Goal: Communication & Community: Answer question/provide support

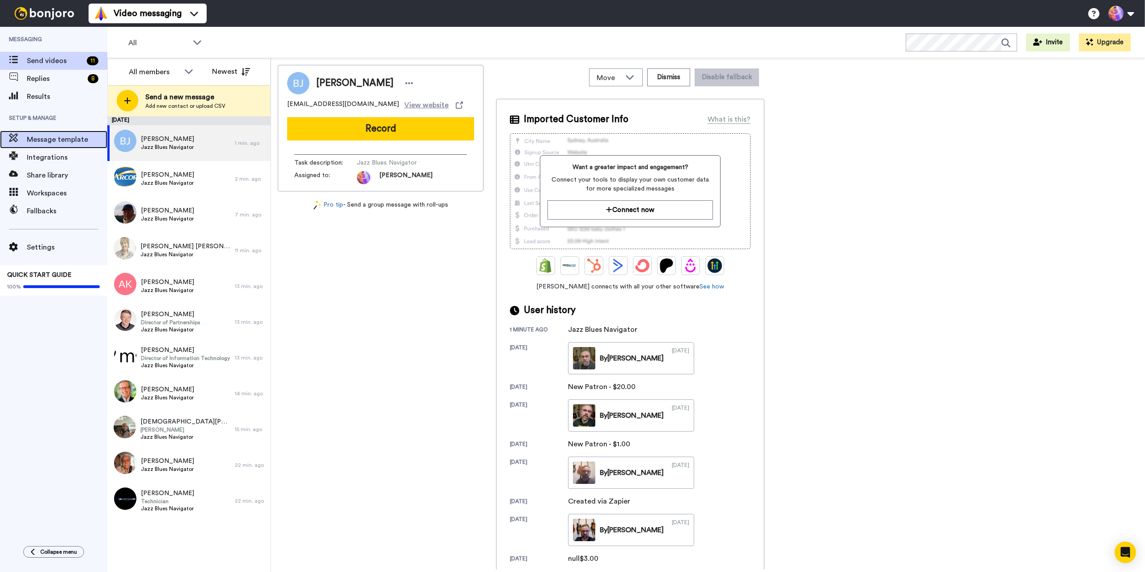
click at [41, 138] on span "Message template" at bounding box center [67, 139] width 81 height 11
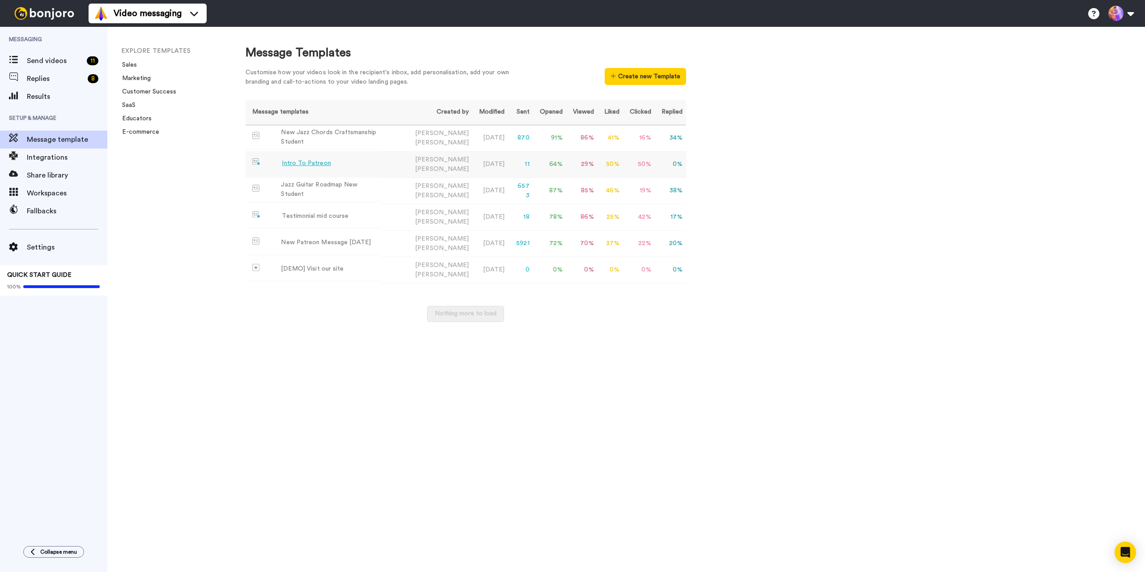
click at [311, 163] on div "Intro To Patreon" at bounding box center [306, 163] width 49 height 9
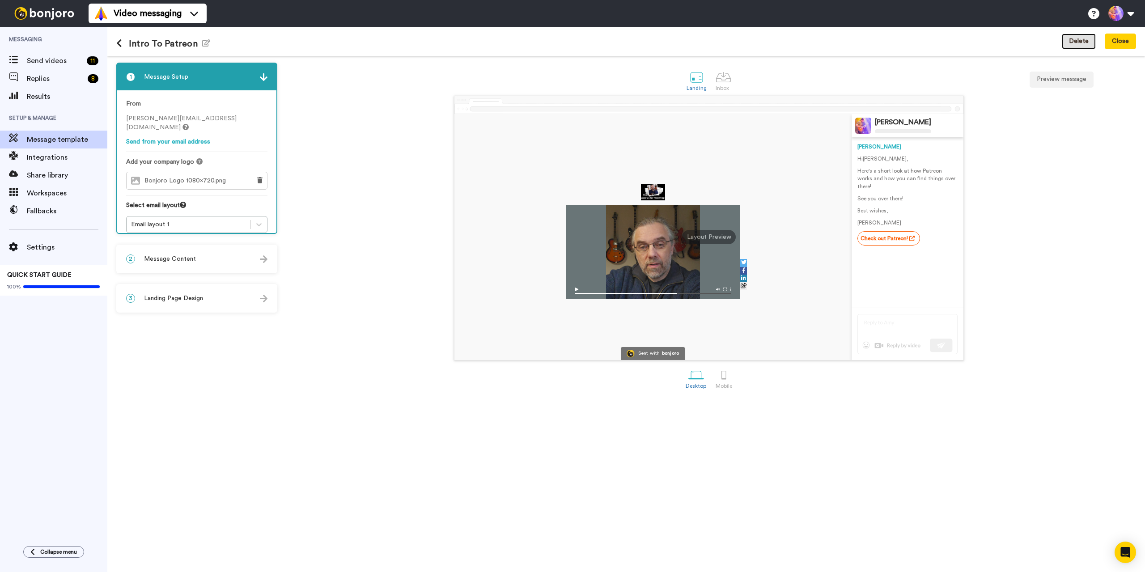
click at [1076, 43] on button "Delete" at bounding box center [1079, 42] width 34 height 16
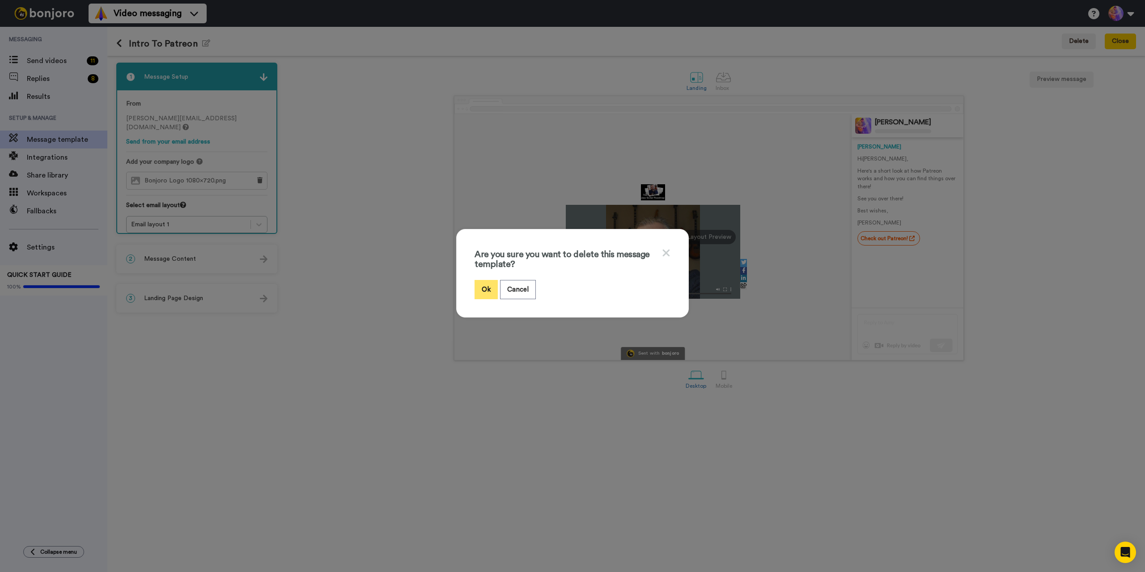
click at [482, 288] on button "Ok" at bounding box center [486, 289] width 23 height 19
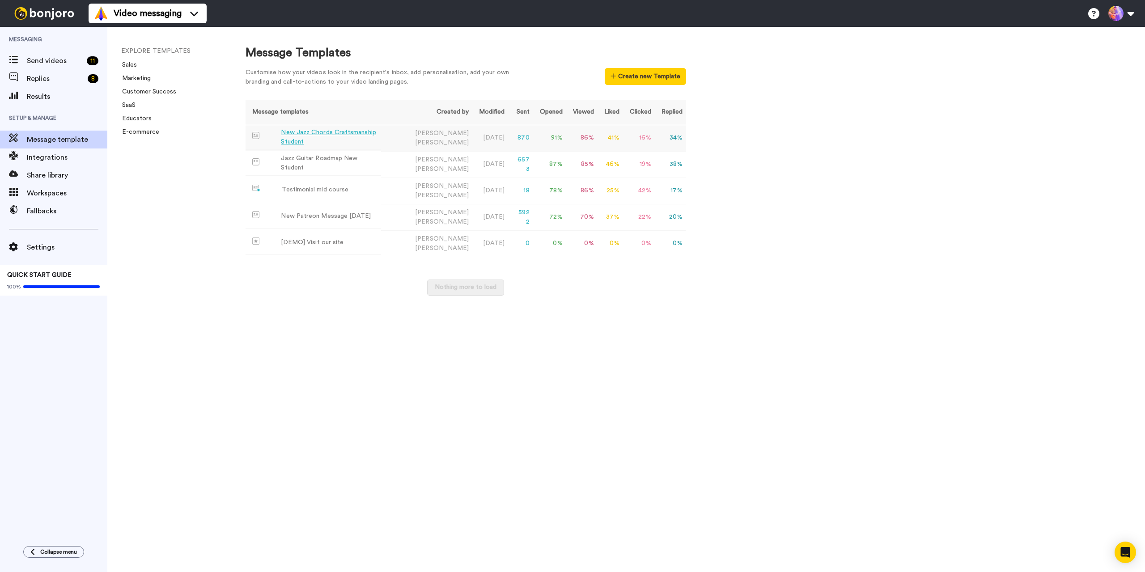
click at [336, 136] on div "New Jazz Chords Craftsmanship Student" at bounding box center [329, 137] width 97 height 19
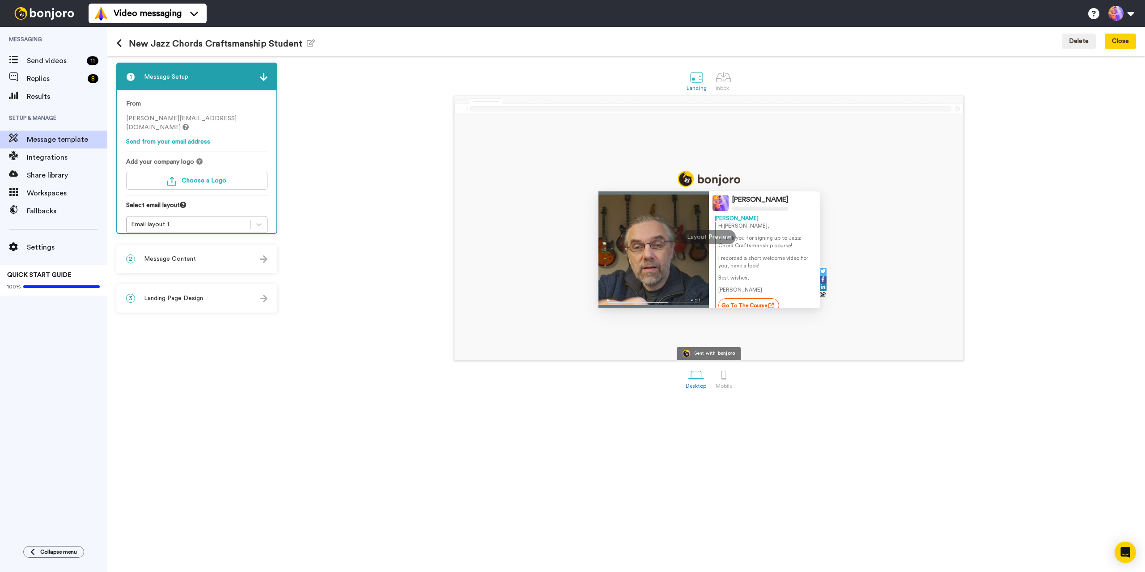
click at [345, 137] on div "Jens Larsen Jens Hi Tom , Thank you for signing up to Jazz Chord Craftsmanship …" at bounding box center [709, 228] width 855 height 265
click at [120, 45] on icon at bounding box center [119, 43] width 6 height 9
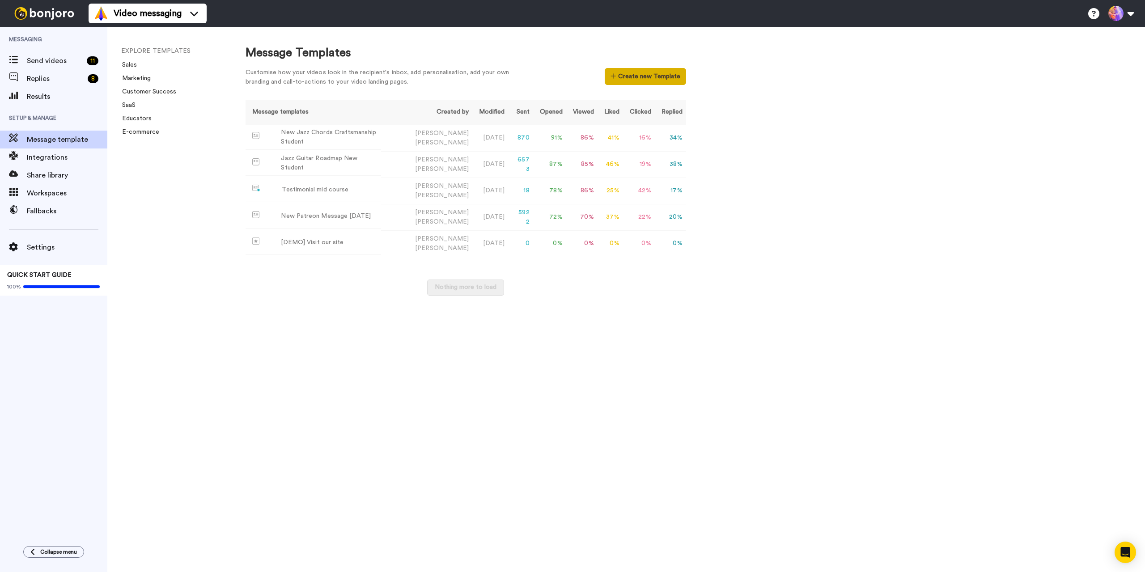
click at [642, 77] on button "Create new Template" at bounding box center [645, 76] width 81 height 17
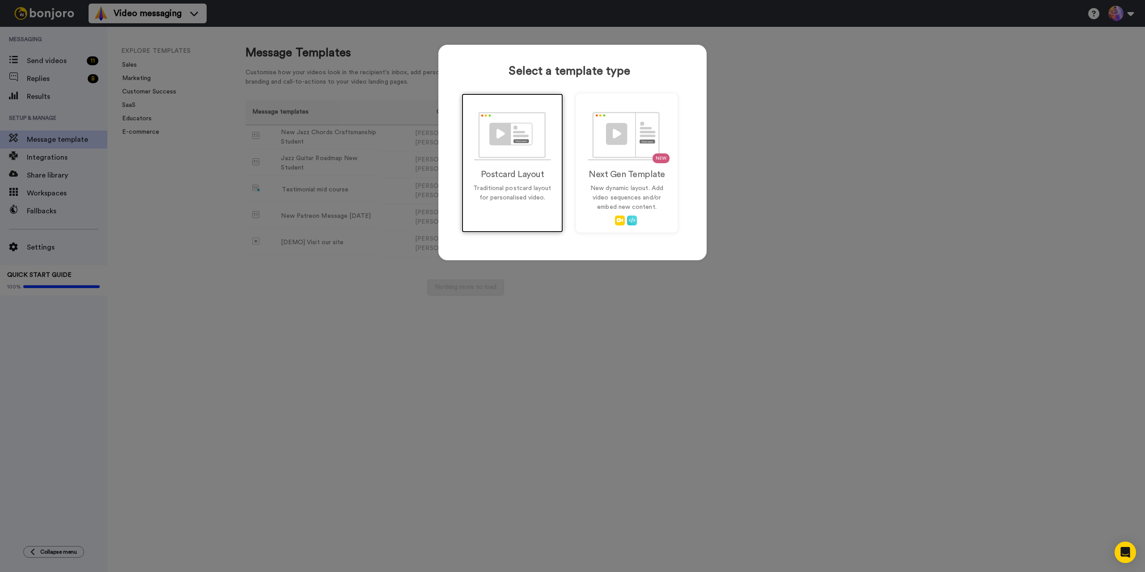
click at [521, 180] on div "Postcard Layout Traditional postcard layout for personalised video." at bounding box center [513, 163] width 102 height 139
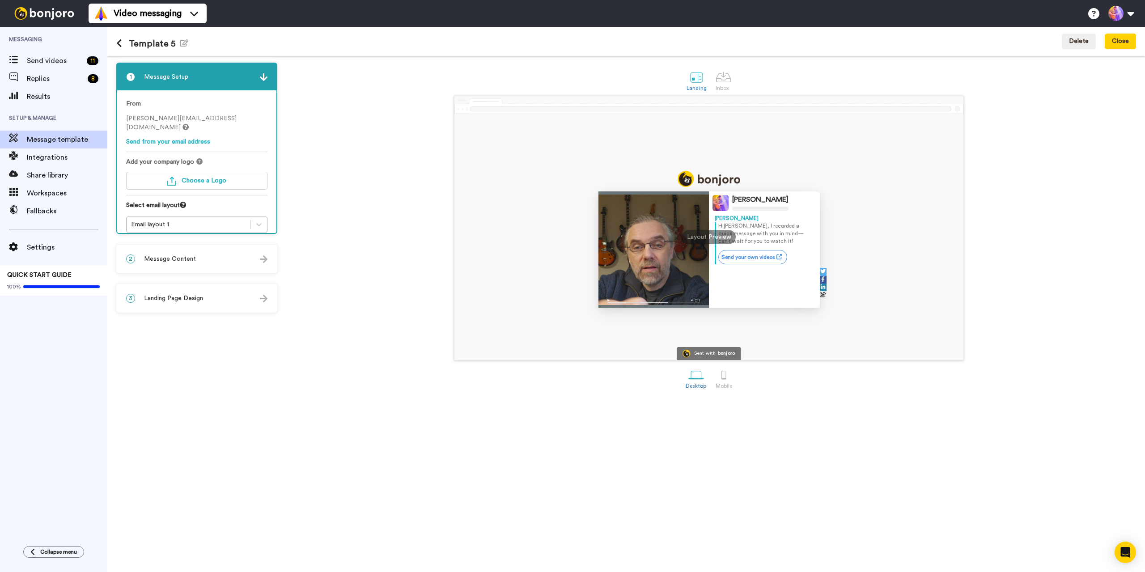
click at [44, 13] on img at bounding box center [44, 13] width 67 height 13
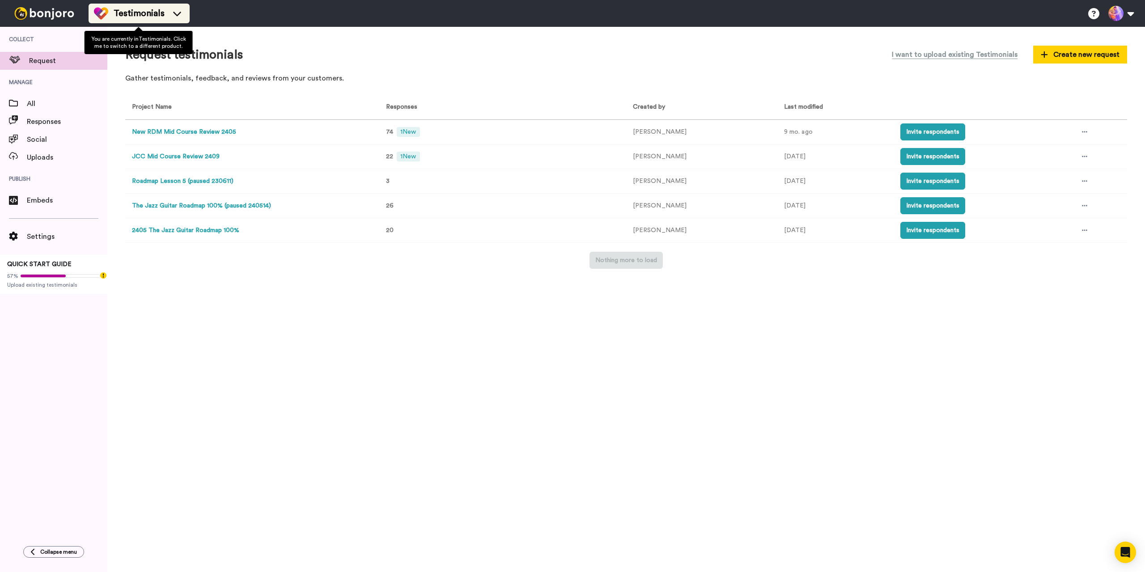
click at [137, 7] on span "Testimonials" at bounding box center [139, 13] width 51 height 13
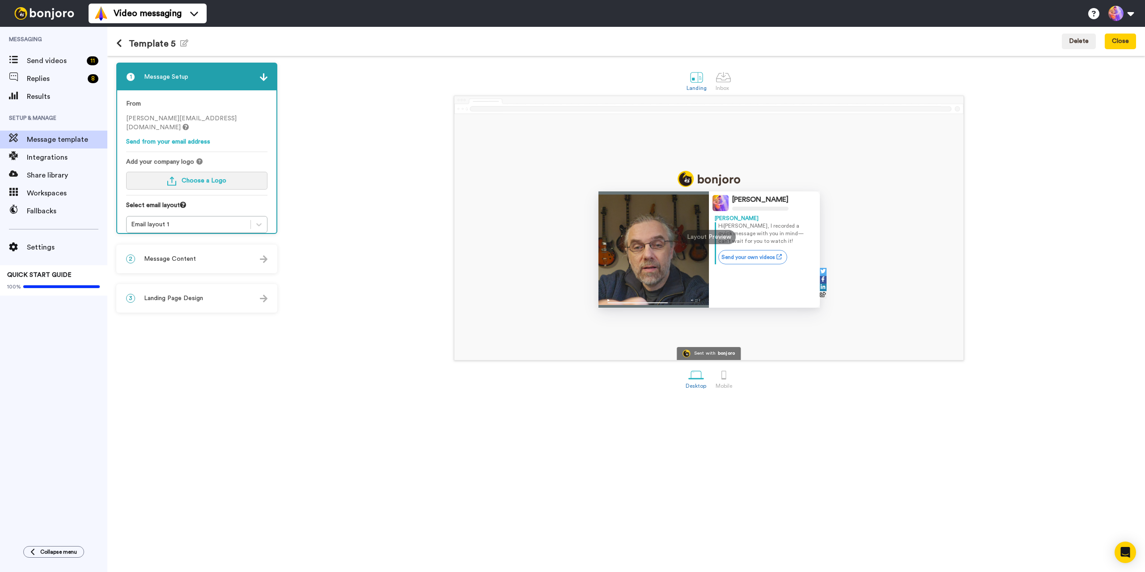
click at [201, 178] on span "Choose a Logo" at bounding box center [204, 181] width 45 height 6
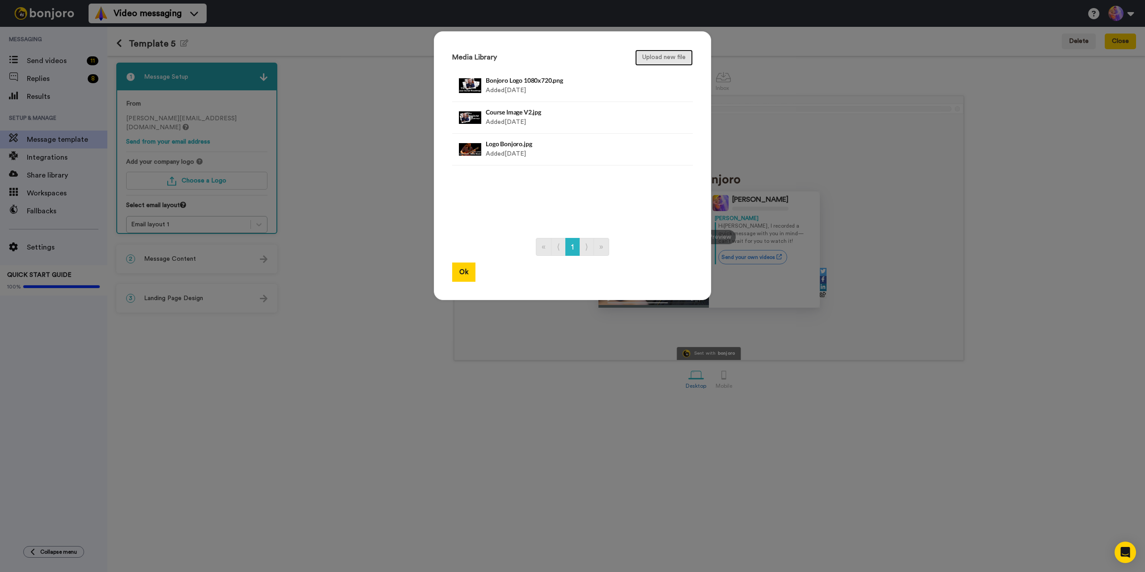
click at [655, 60] on button "Upload new file" at bounding box center [664, 58] width 58 height 16
click at [514, 84] on h4 "Course Image.png" at bounding box center [563, 80] width 154 height 7
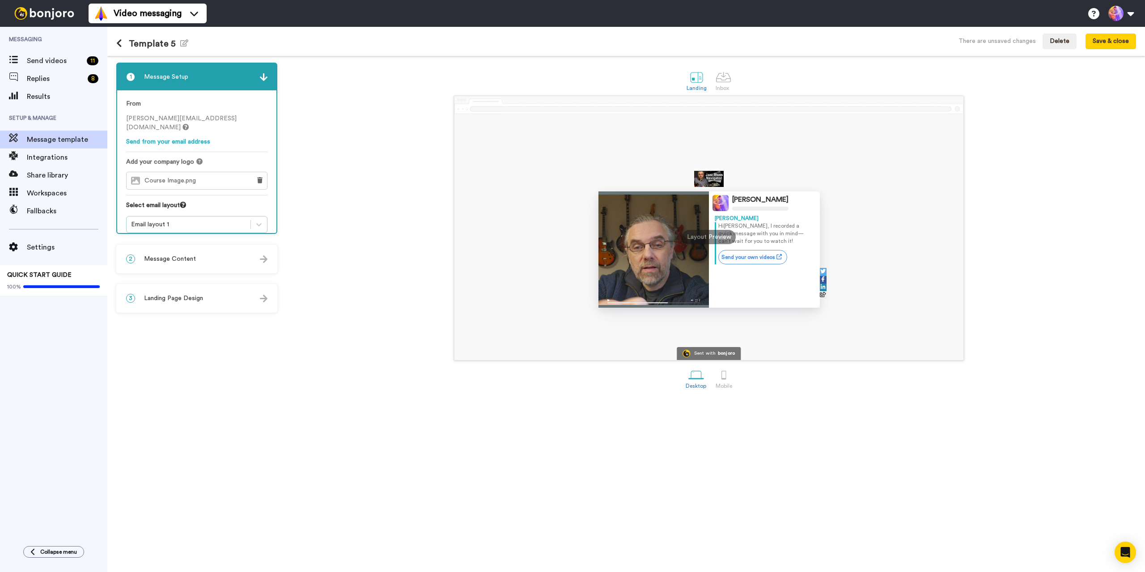
click at [223, 220] on div "Email layout 1" at bounding box center [188, 224] width 115 height 9
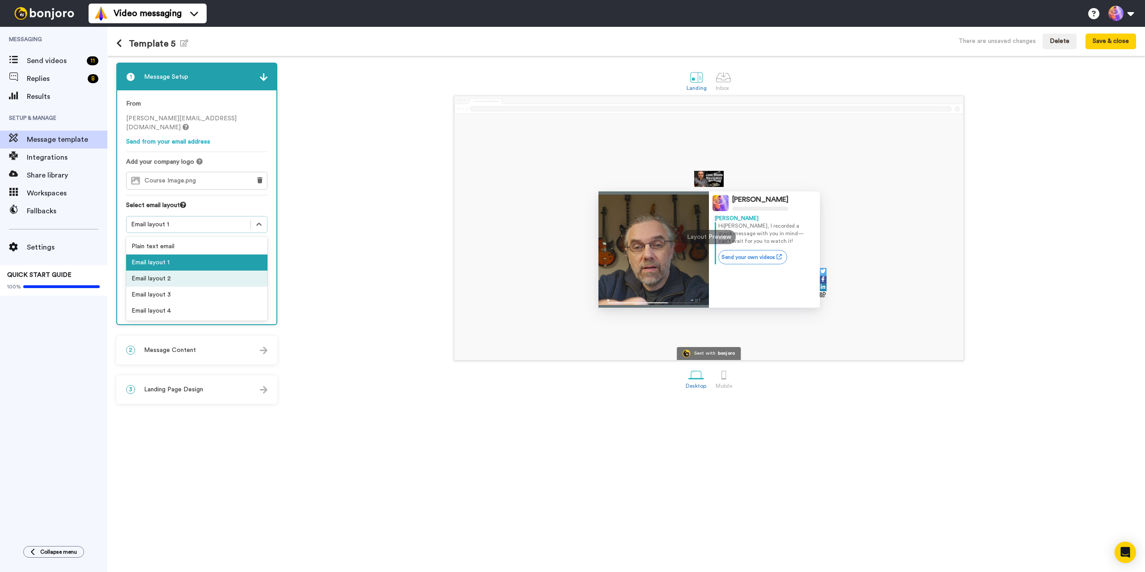
click at [200, 271] on div "Email layout 2" at bounding box center [196, 279] width 141 height 16
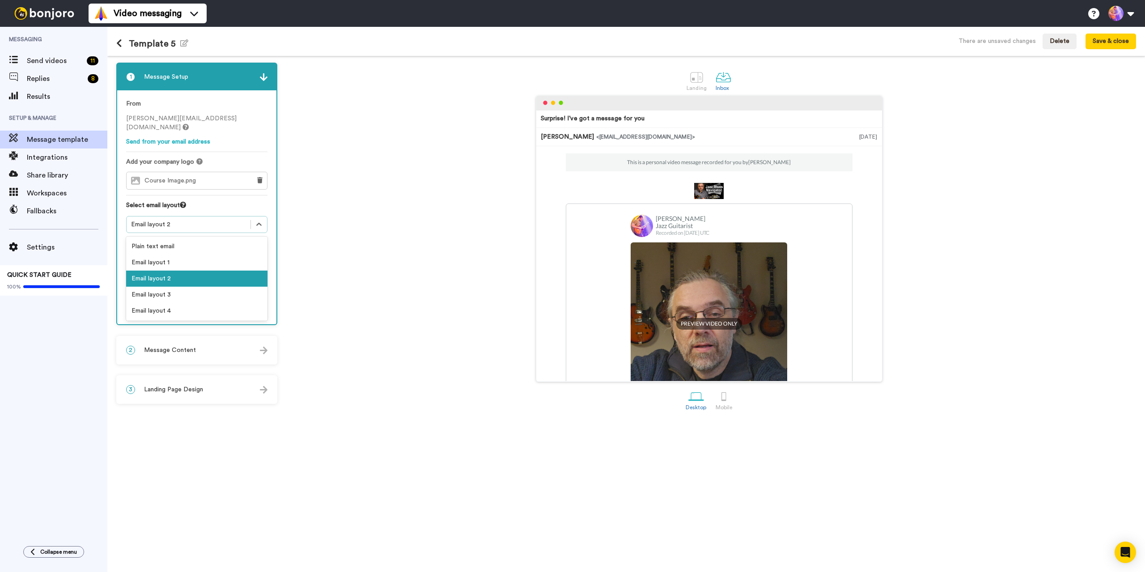
click at [213, 220] on div "Email layout 2" at bounding box center [188, 224] width 115 height 9
click at [183, 288] on div "Email layout 3" at bounding box center [196, 295] width 141 height 16
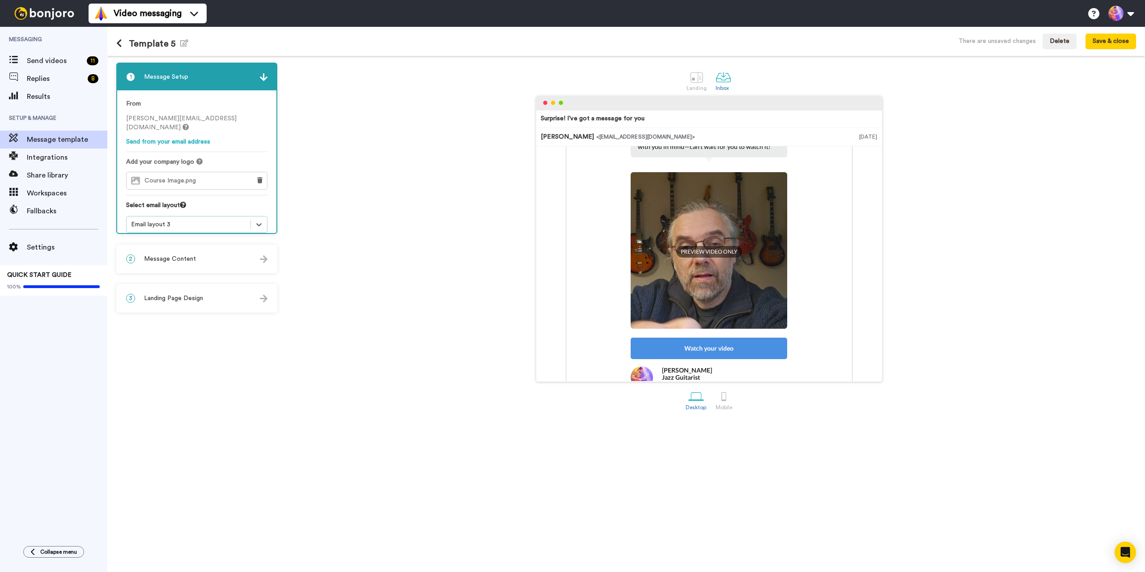
scroll to position [106, 0]
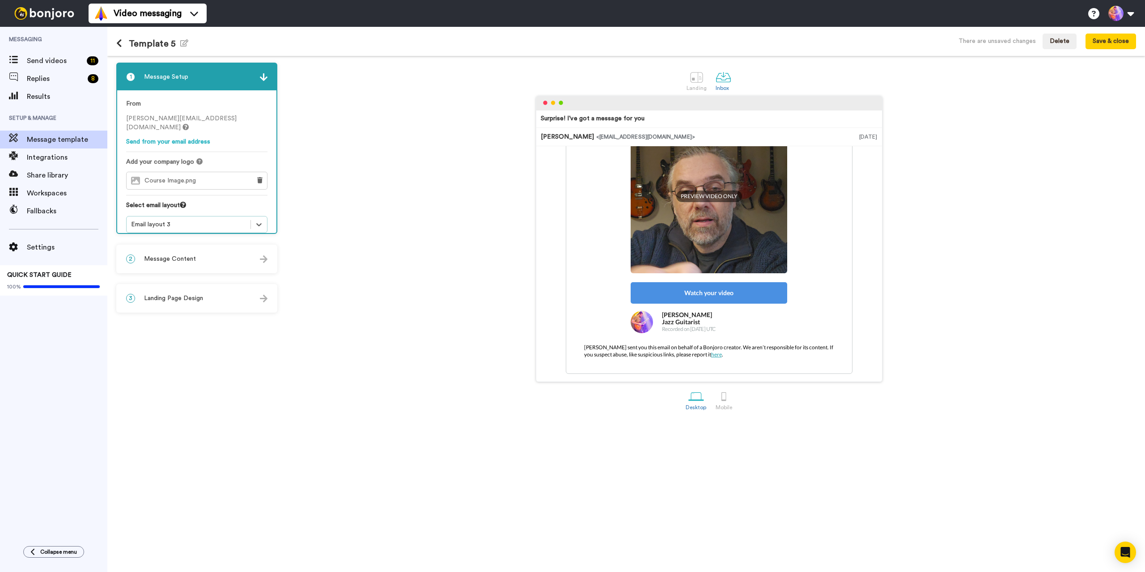
click at [189, 220] on div "Email layout 3" at bounding box center [188, 224] width 115 height 9
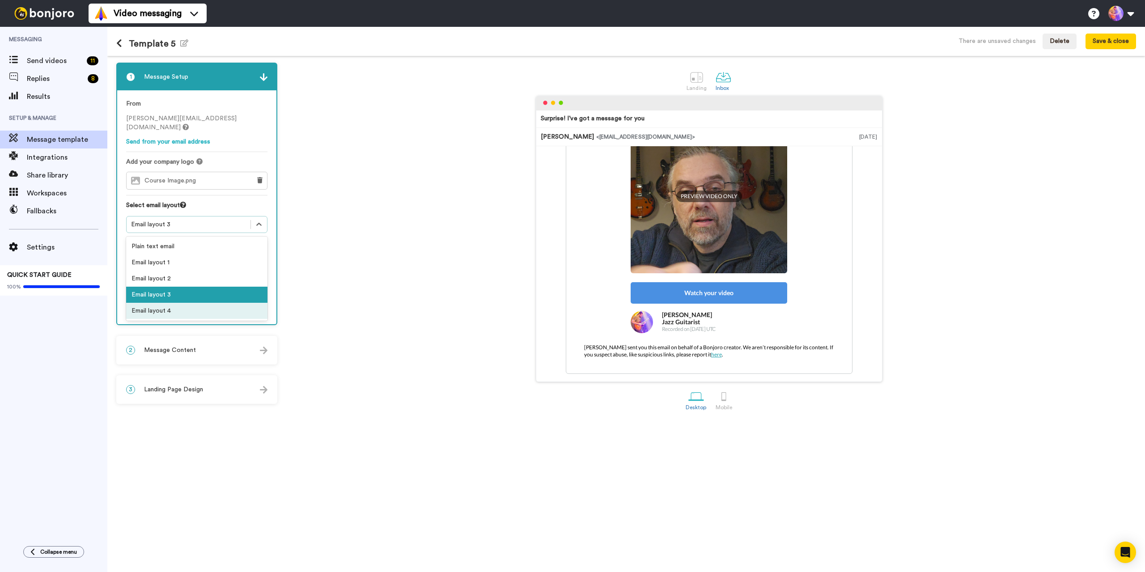
click at [179, 303] on div "Email layout 4" at bounding box center [196, 311] width 141 height 16
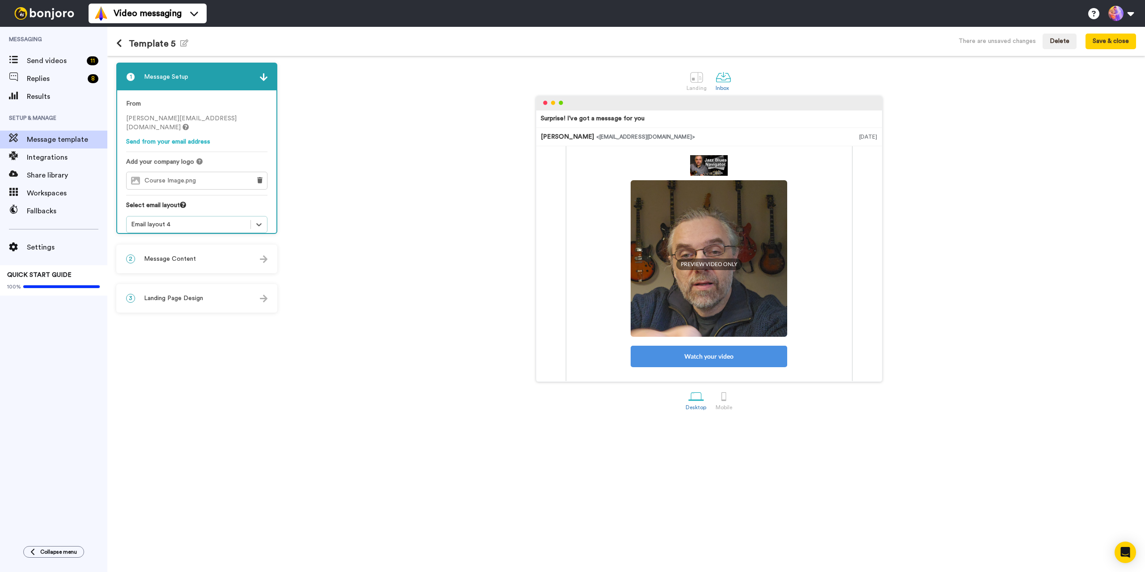
click at [200, 220] on div "Email layout 4" at bounding box center [188, 224] width 115 height 9
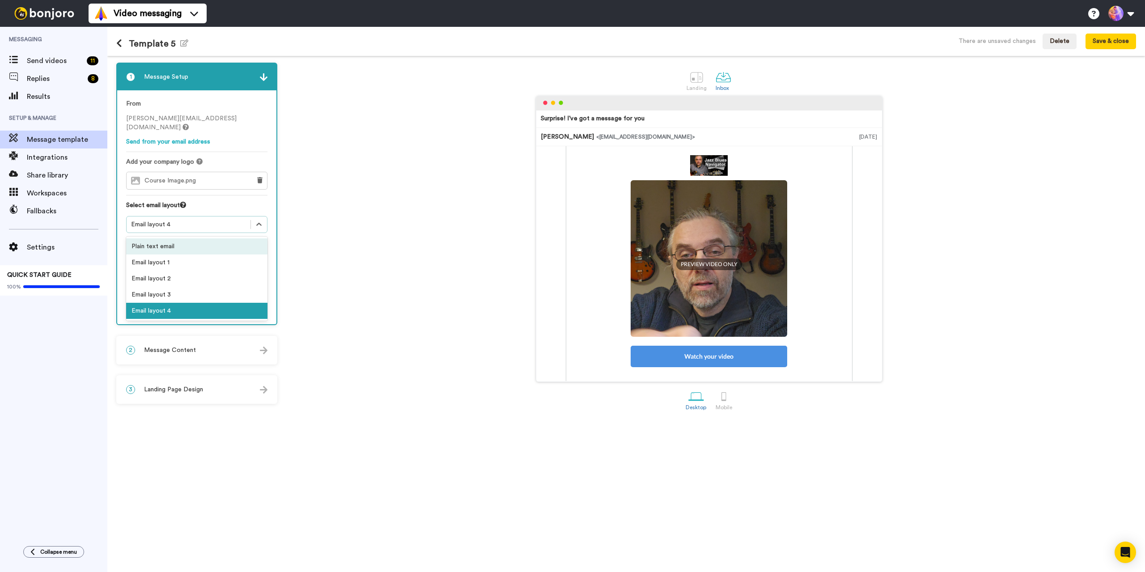
click at [176, 238] on div "Plain text email" at bounding box center [196, 246] width 141 height 16
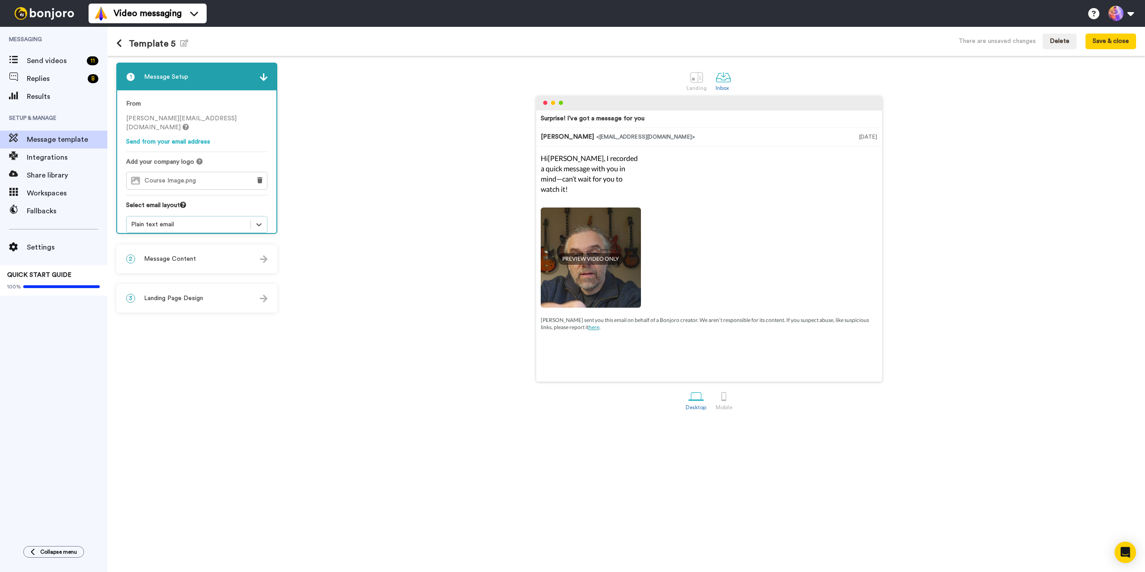
scroll to position [0, 0]
click at [184, 258] on span "Message Content" at bounding box center [170, 259] width 52 height 9
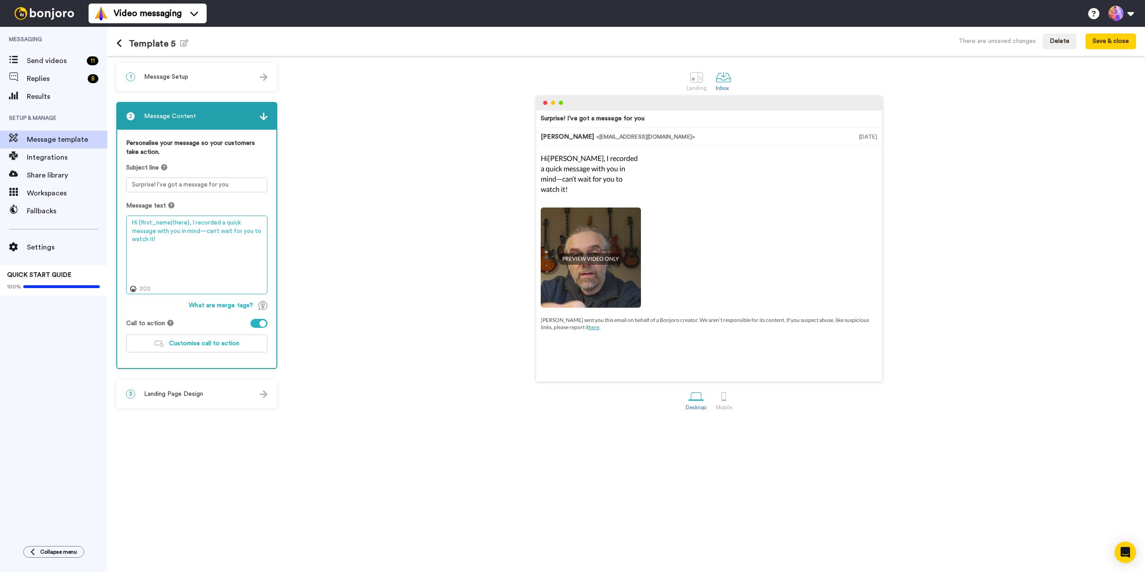
click at [187, 270] on textarea "Hi {first_name|there}, I recorded a quick message with you in mind—can’t wait f…" at bounding box center [196, 255] width 141 height 79
paste textarea "Thank you for signing up to The Jazz Guitar Roadmap. I recorded a short welcome…"
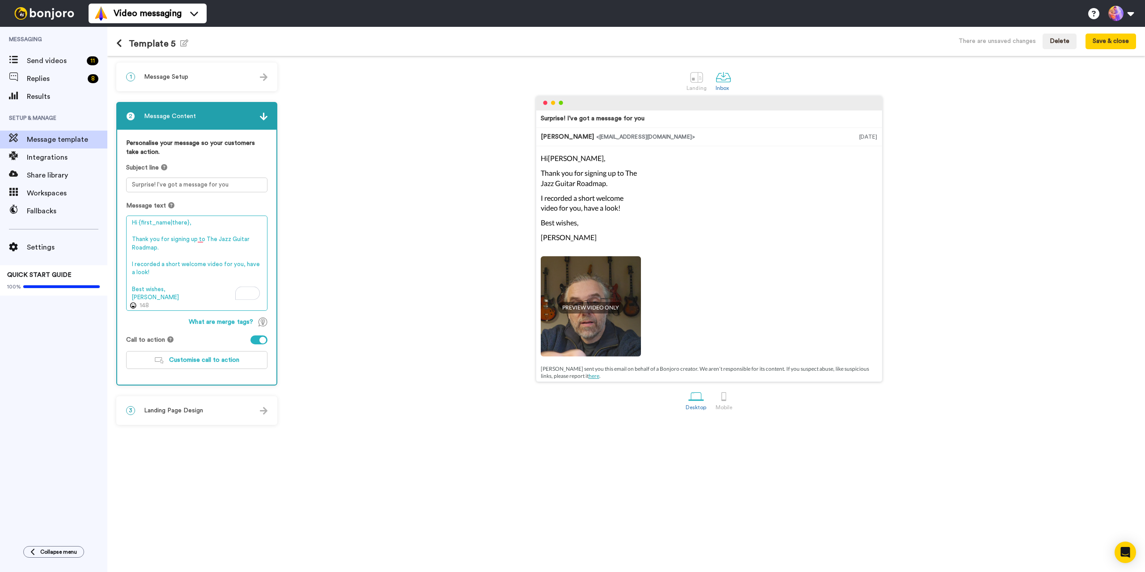
drag, startPoint x: 229, startPoint y: 239, endPoint x: 238, endPoint y: 247, distance: 12.4
click at [238, 247] on textarea "Hi {first_name|there}, Thank you for signing up to The Jazz Guitar Roadmap. I r…" at bounding box center [196, 263] width 141 height 95
type textarea "Hi {first_name|there}, Thank you for signing up to The Jazz Blues Navigator. I …"
click at [191, 364] on button "Customise call to action" at bounding box center [196, 360] width 141 height 18
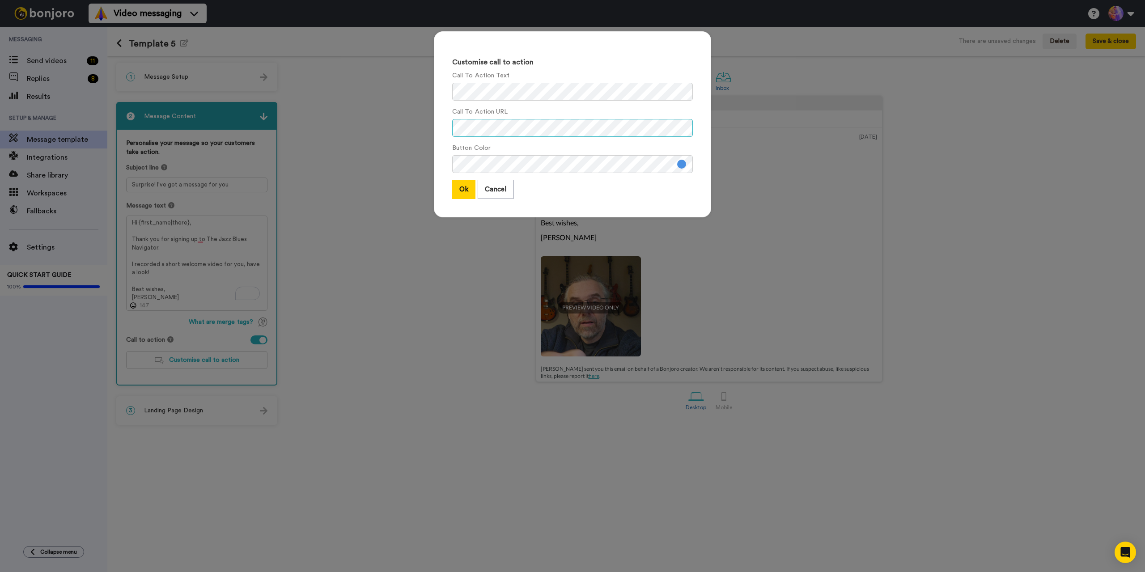
click at [359, 130] on div "Customise call to action Call To Action Text Call To Action URL Button Color Ok…" at bounding box center [572, 286] width 1145 height 572
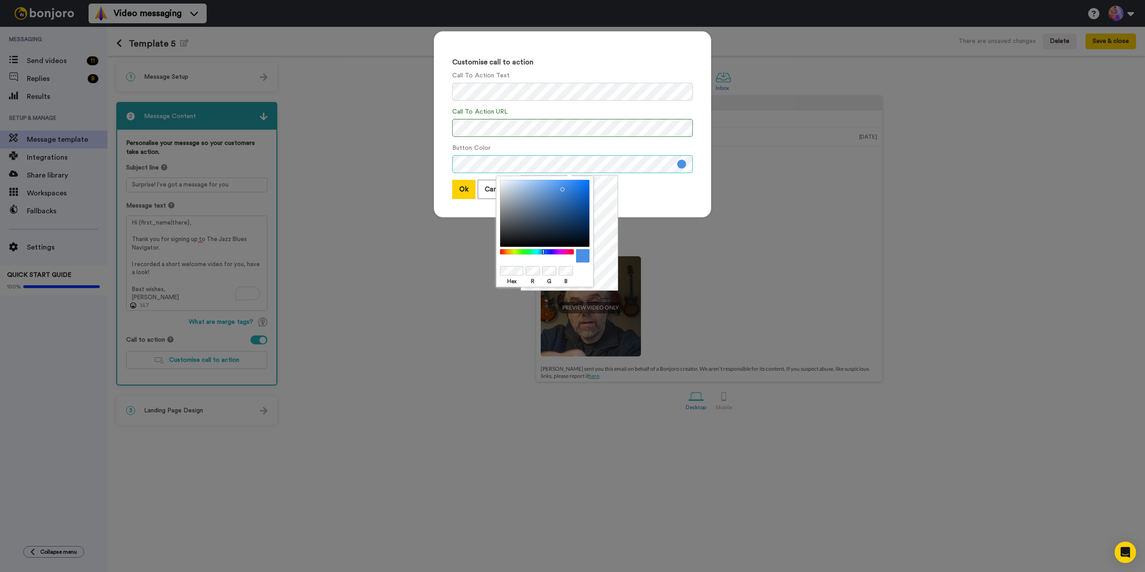
click at [366, 175] on div "Customise call to action Call To Action Text Call To Action URL Button Color Ok…" at bounding box center [572, 286] width 1145 height 572
click at [456, 191] on button "Ok" at bounding box center [463, 189] width 23 height 19
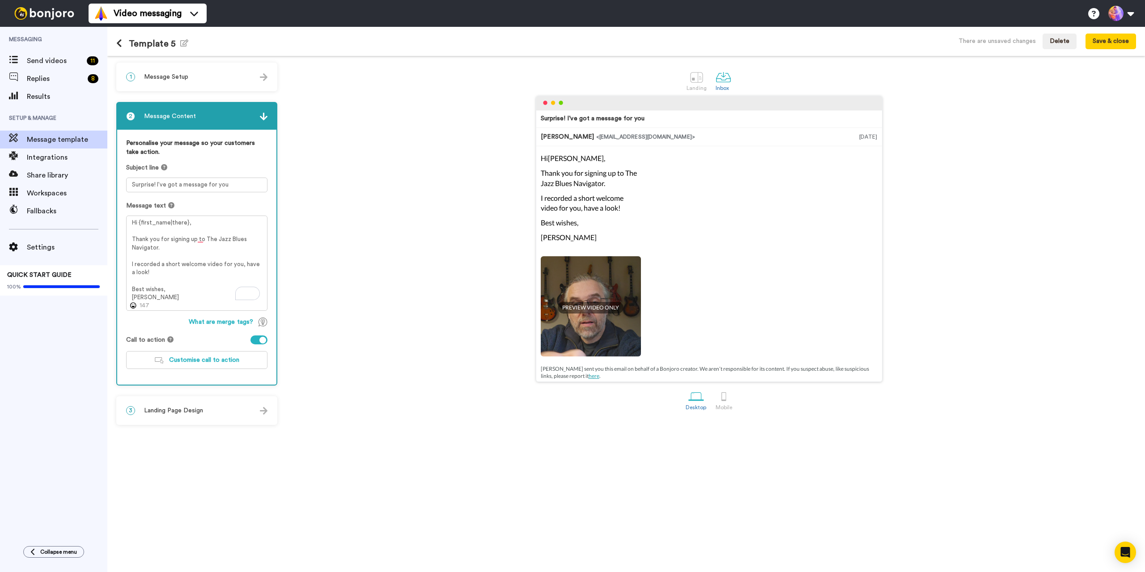
click at [192, 412] on span "Landing Page Design" at bounding box center [173, 410] width 59 height 9
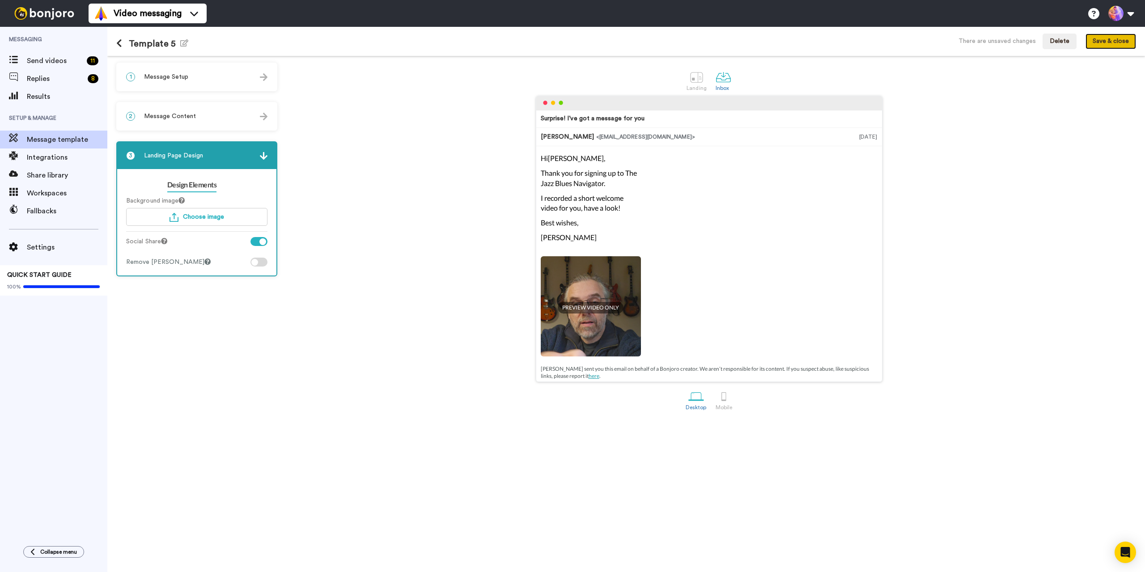
click at [1119, 43] on button "Save & close" at bounding box center [1111, 42] width 51 height 16
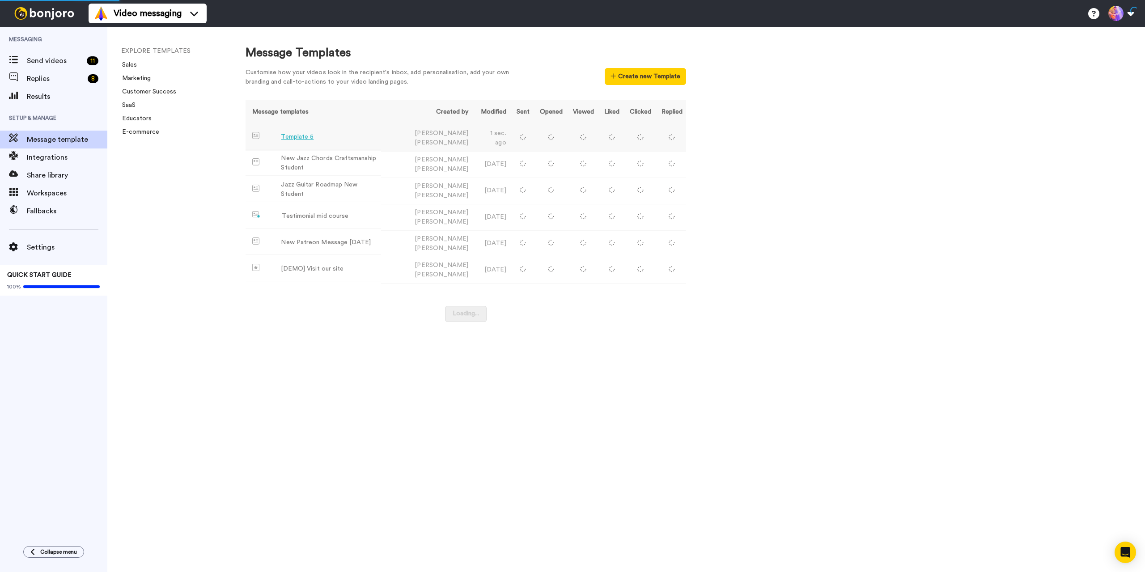
click at [303, 135] on div "Template 5" at bounding box center [297, 136] width 33 height 9
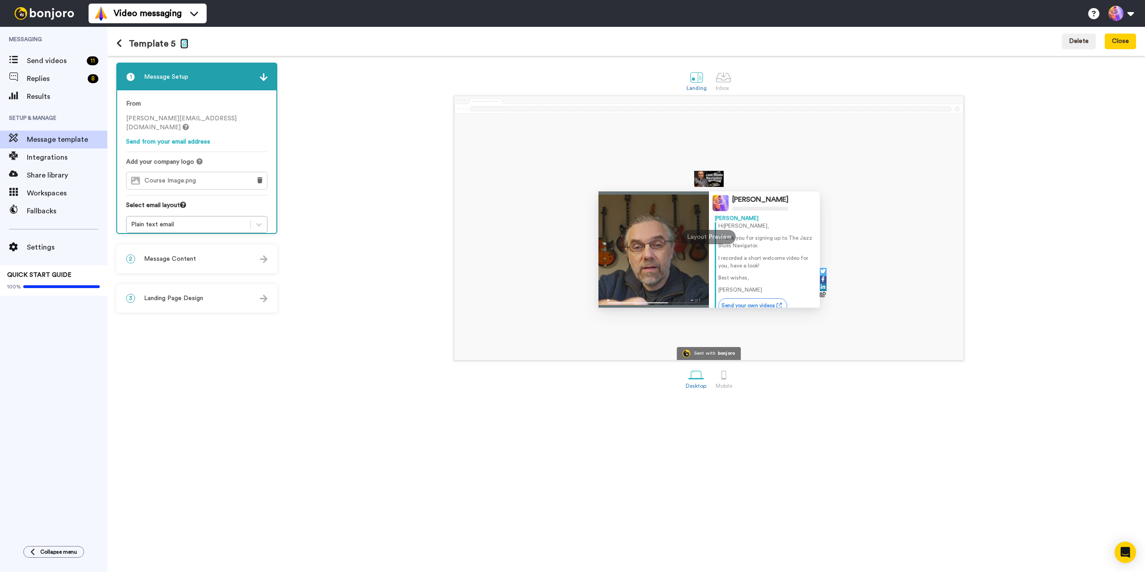
click at [181, 43] on icon "button" at bounding box center [184, 42] width 8 height 7
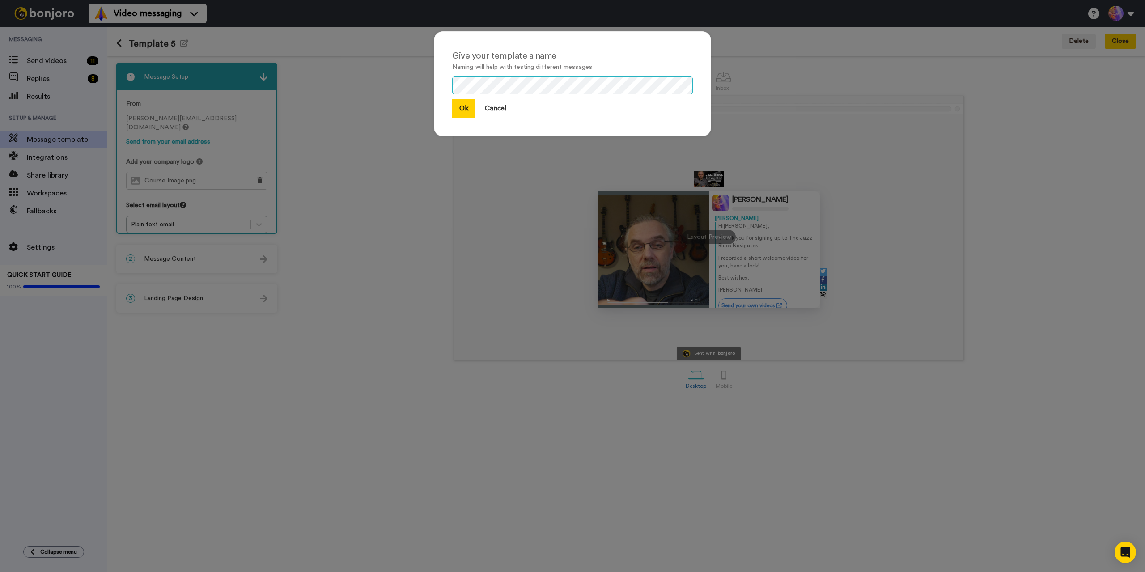
click at [361, 78] on div "Give your template a name Naming will help with testing different messages Ok C…" at bounding box center [572, 286] width 1145 height 572
click at [453, 106] on button "Ok" at bounding box center [463, 108] width 23 height 19
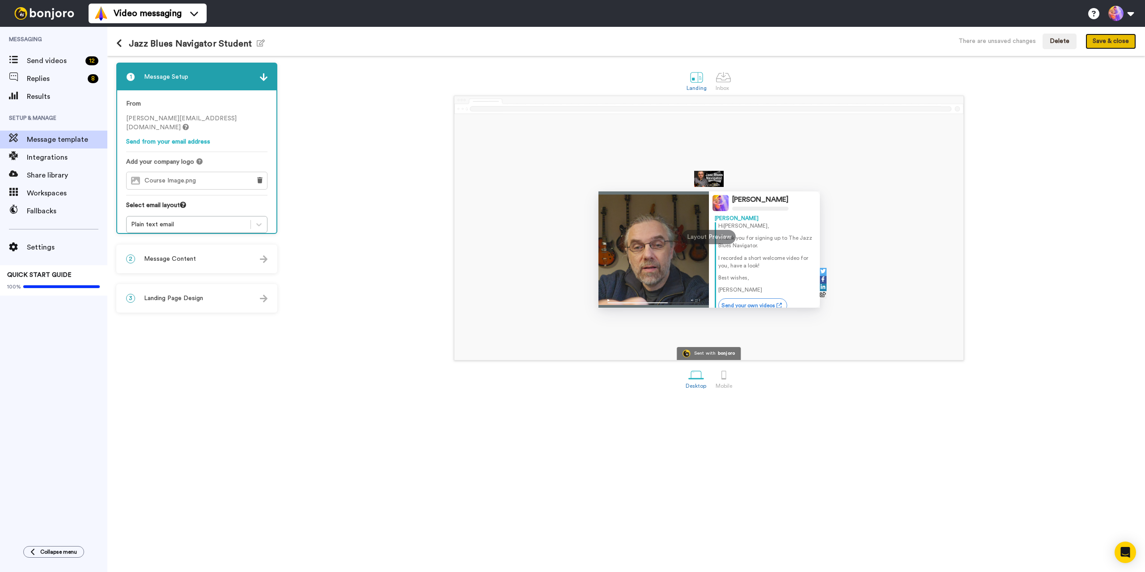
click at [1117, 44] on button "Save & close" at bounding box center [1111, 42] width 51 height 16
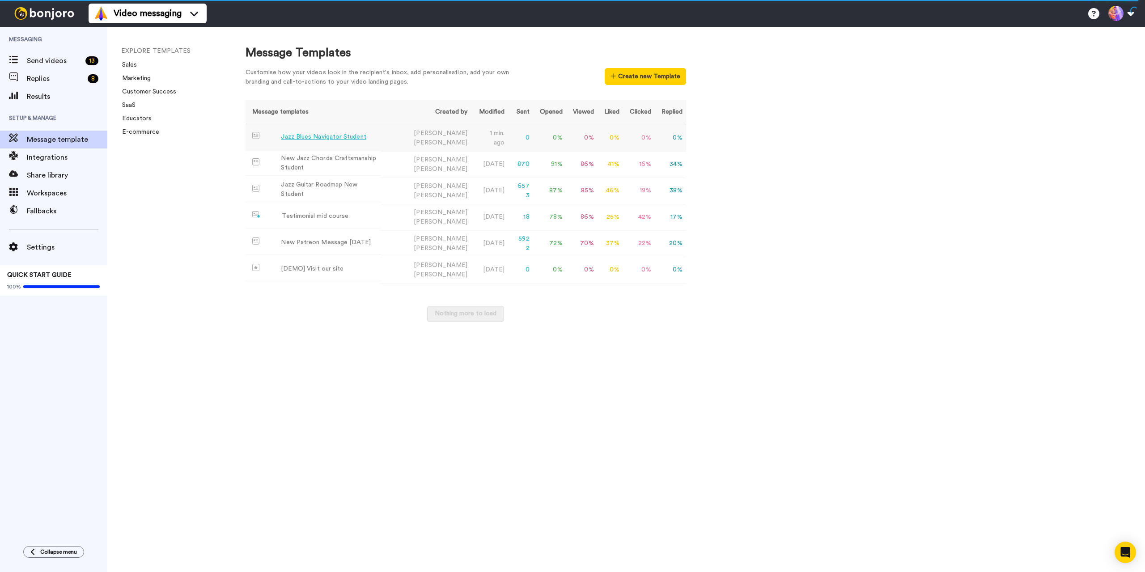
click at [315, 139] on div "Jazz Blues Navigator Student" at bounding box center [323, 136] width 85 height 9
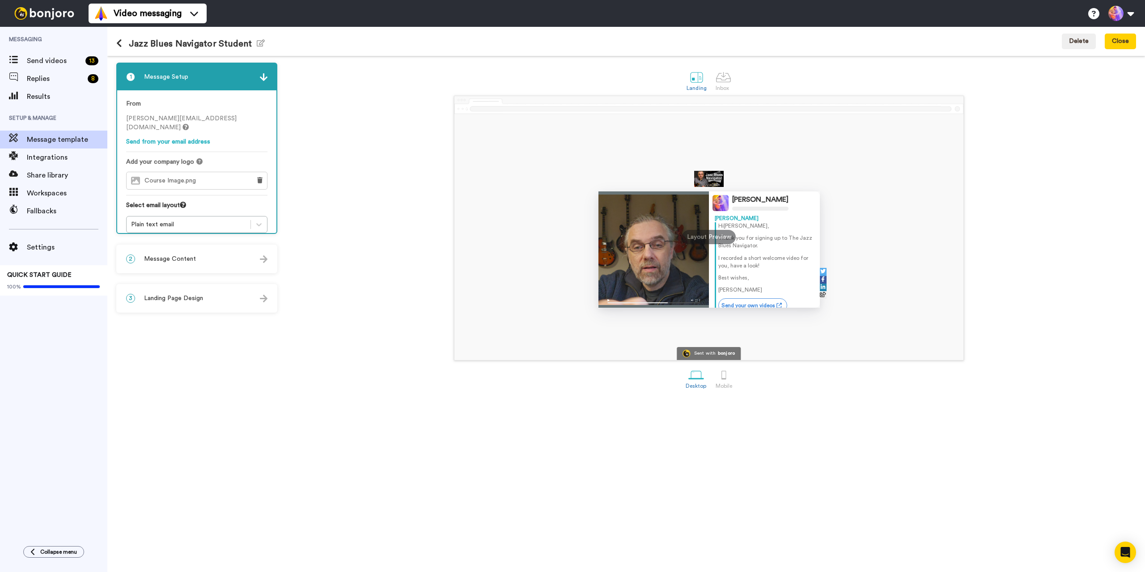
click at [212, 259] on div "2 Message Content" at bounding box center [196, 259] width 159 height 27
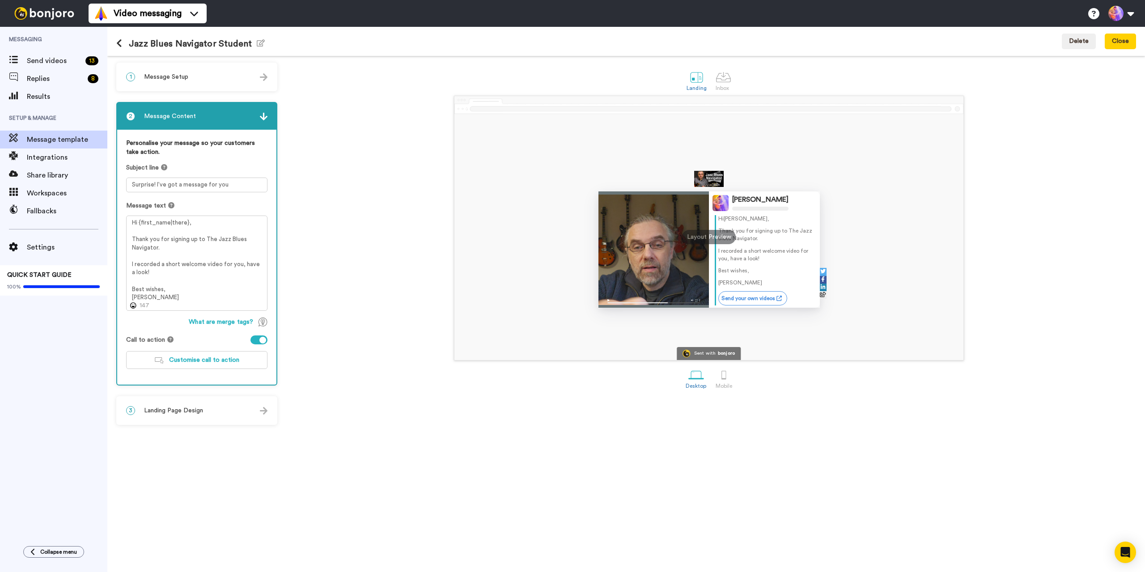
scroll to position [9, 0]
click at [212, 361] on span "Customise call to action" at bounding box center [204, 360] width 70 height 6
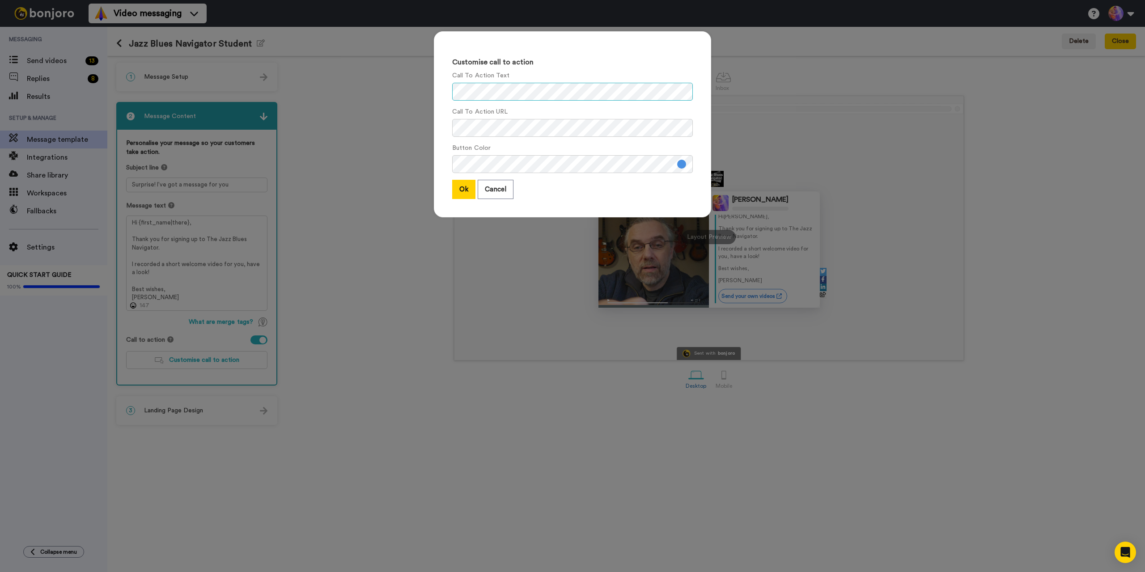
click at [343, 90] on div "Customise call to action Call To Action Text Call To Action URL Button Color Ok…" at bounding box center [572, 286] width 1145 height 572
click at [467, 194] on button "Ok" at bounding box center [463, 189] width 23 height 19
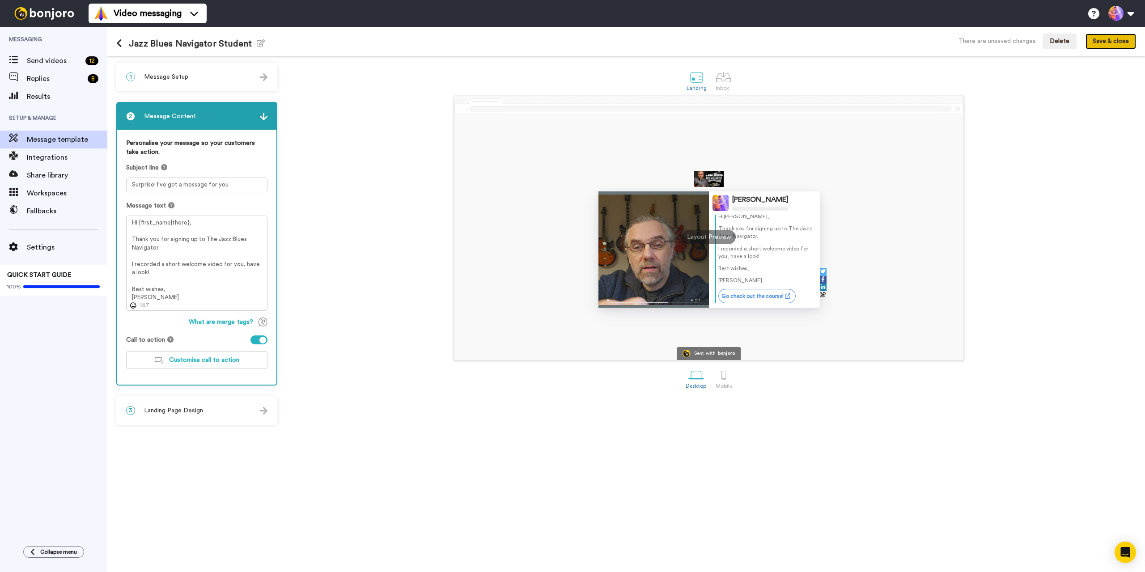
click at [1109, 48] on button "Save & close" at bounding box center [1111, 42] width 51 height 16
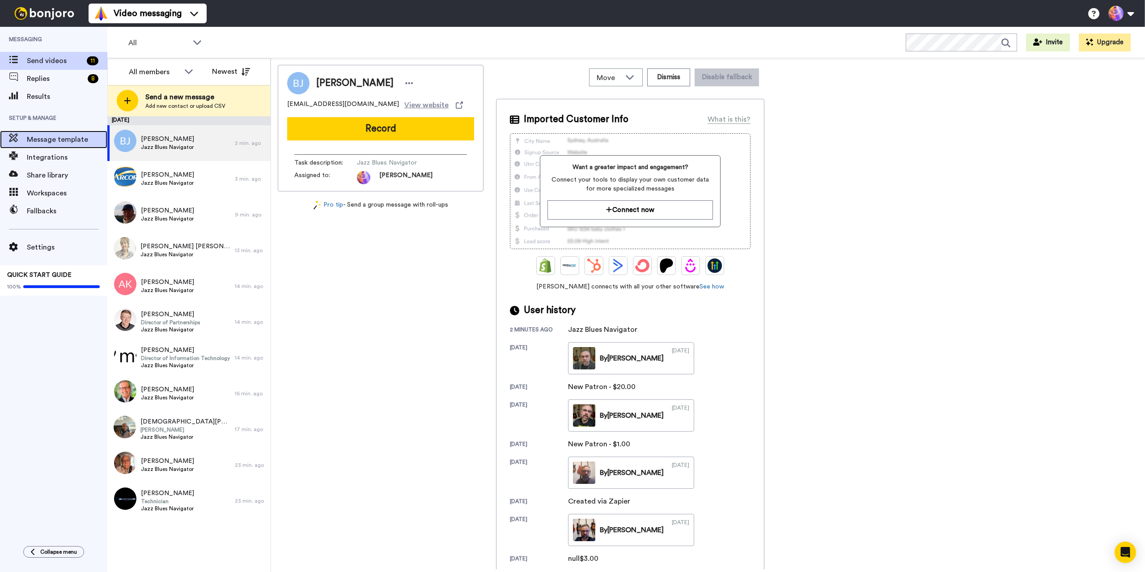
click at [39, 138] on span "Message template" at bounding box center [67, 139] width 81 height 11
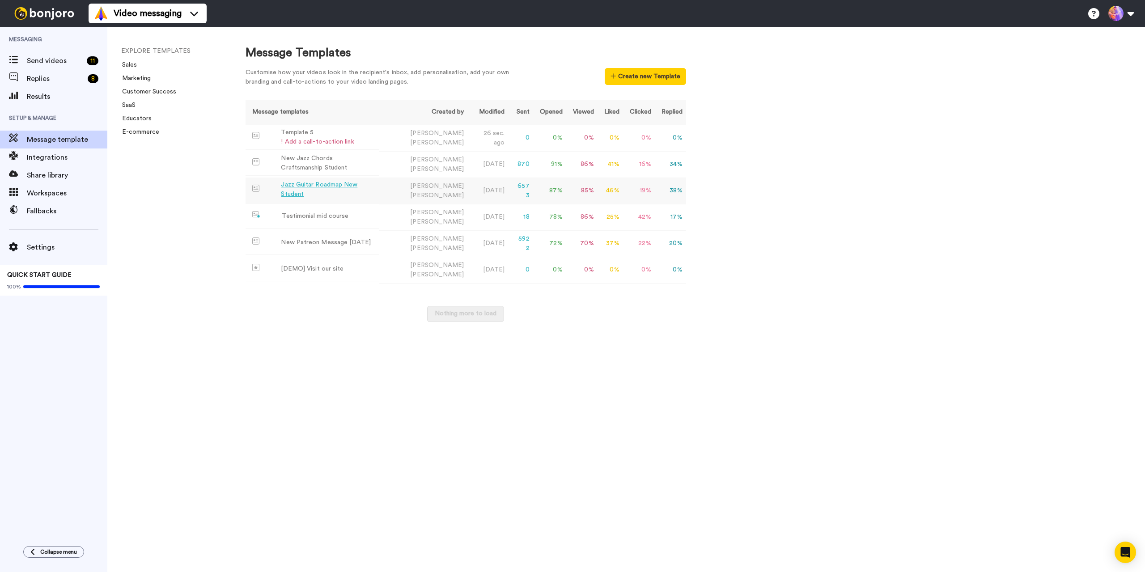
click at [350, 186] on div "Jazz Guitar Roadmap New Student" at bounding box center [328, 189] width 94 height 19
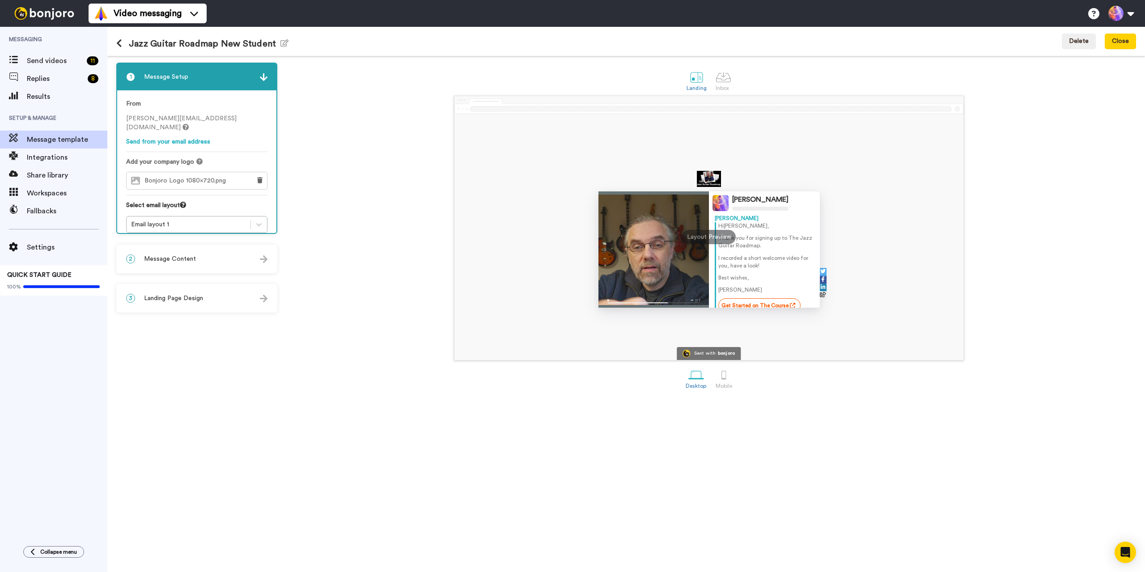
click at [754, 275] on p "Best wishes," at bounding box center [766, 278] width 96 height 8
click at [761, 263] on div "Hi Tom , Thank you for signing up to The Jazz Guitar Roadmap. I recorded a shor…" at bounding box center [766, 249] width 96 height 72
click at [225, 177] on span "Bonjoro Logo 1080x720.png" at bounding box center [188, 181] width 86 height 8
click at [192, 262] on span "Message Content" at bounding box center [170, 259] width 52 height 9
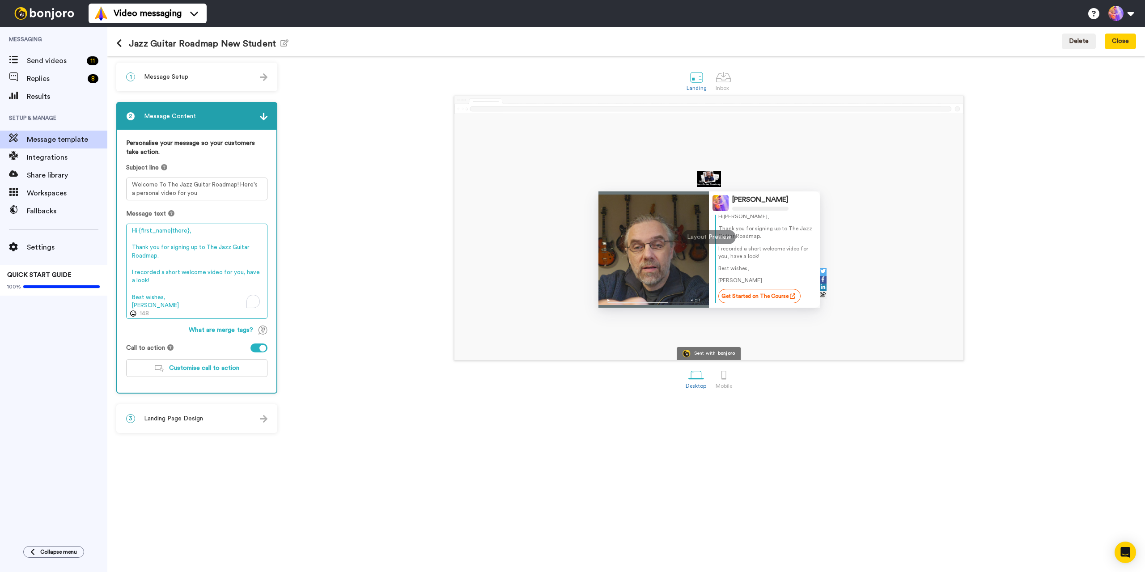
drag, startPoint x: 156, startPoint y: 307, endPoint x: 130, endPoint y: 219, distance: 91.4
click at [130, 219] on div "Message text Hi {first_name|there}, Thank you for signing up to The Jazz Guitar…" at bounding box center [196, 264] width 141 height 110
click at [208, 366] on span "Customise call to action" at bounding box center [204, 368] width 70 height 6
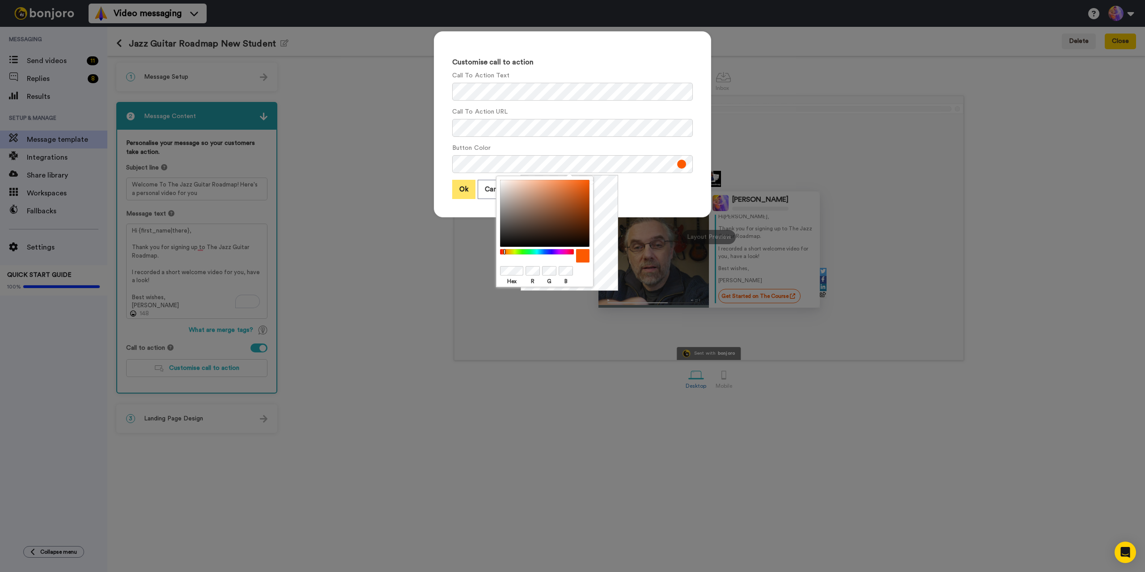
click at [458, 195] on button "Ok" at bounding box center [463, 189] width 23 height 19
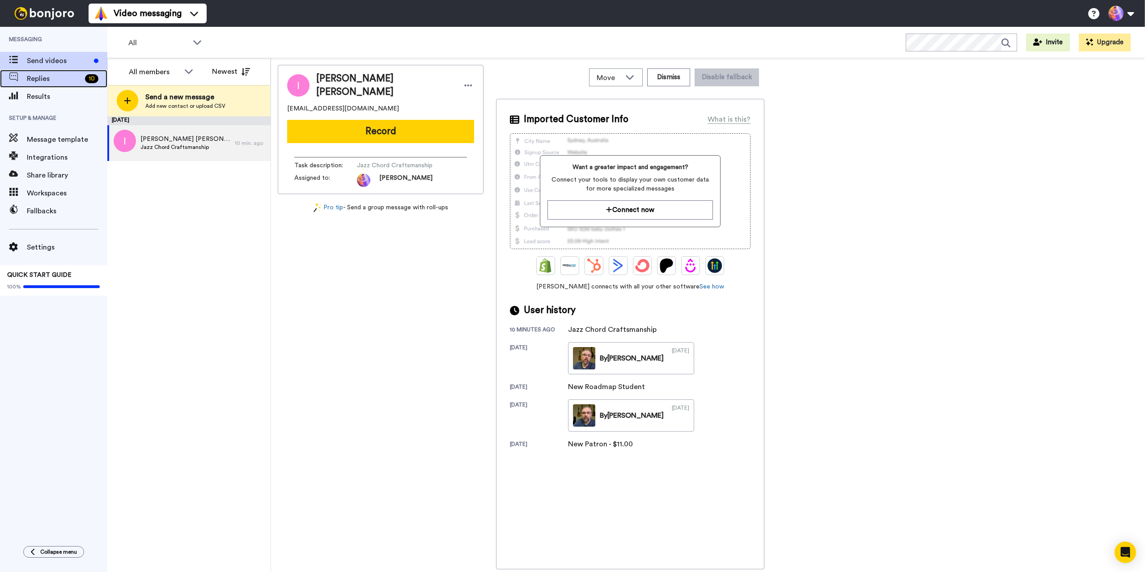
click at [34, 77] on span "Replies" at bounding box center [54, 78] width 55 height 11
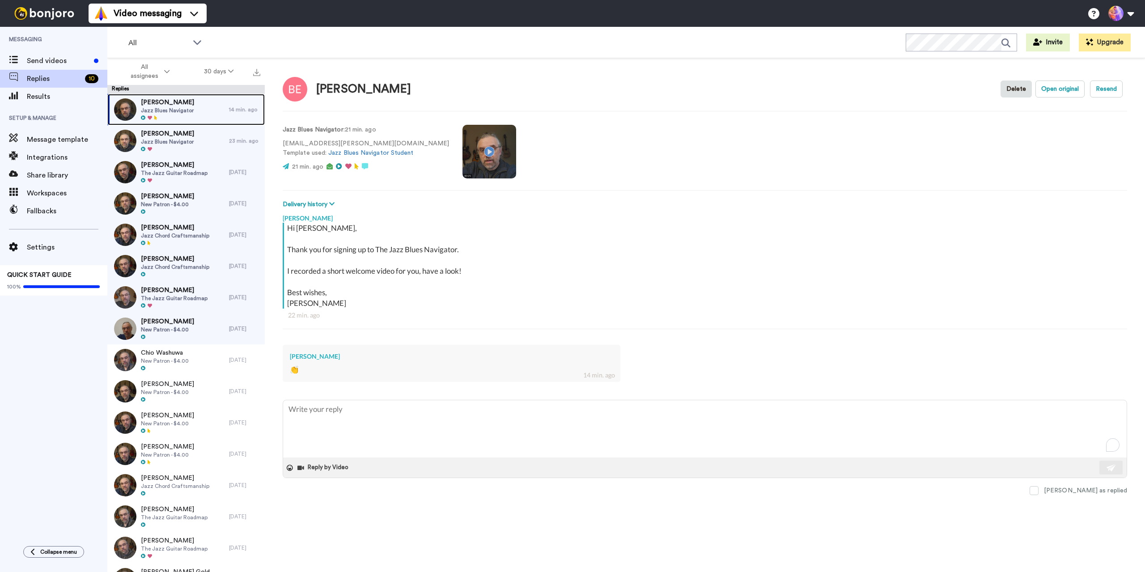
click at [206, 107] on div "[PERSON_NAME] Jazz Blues Navigator" at bounding box center [168, 109] width 122 height 31
click at [1039, 490] on span at bounding box center [1034, 490] width 9 height 9
click at [187, 105] on span "[PERSON_NAME]" at bounding box center [167, 102] width 53 height 9
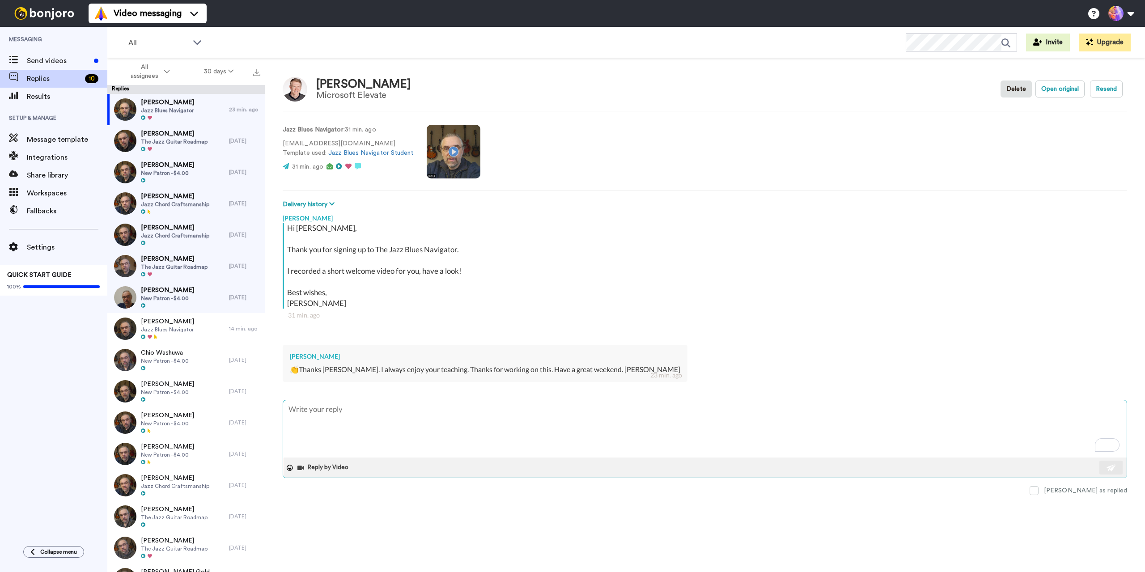
click at [480, 432] on textarea "To enrich screen reader interactions, please activate Accessibility in Grammarl…" at bounding box center [705, 428] width 844 height 57
type textarea "x"
type textarea "+"
type textarea "x"
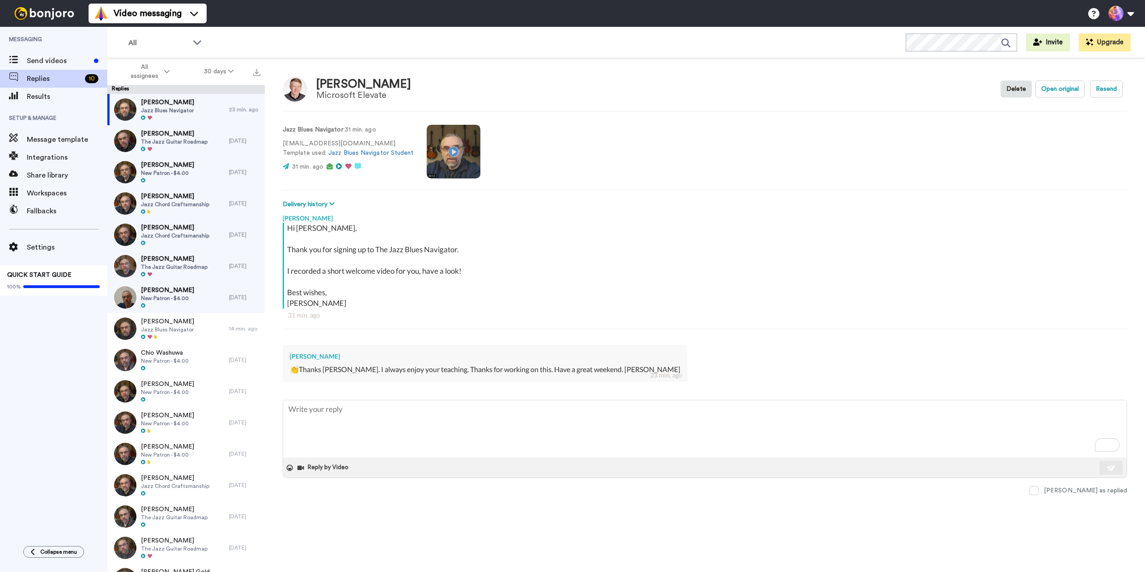
type textarea "T"
type textarea "x"
type textarea "Th"
type textarea "x"
type textarea "Tha"
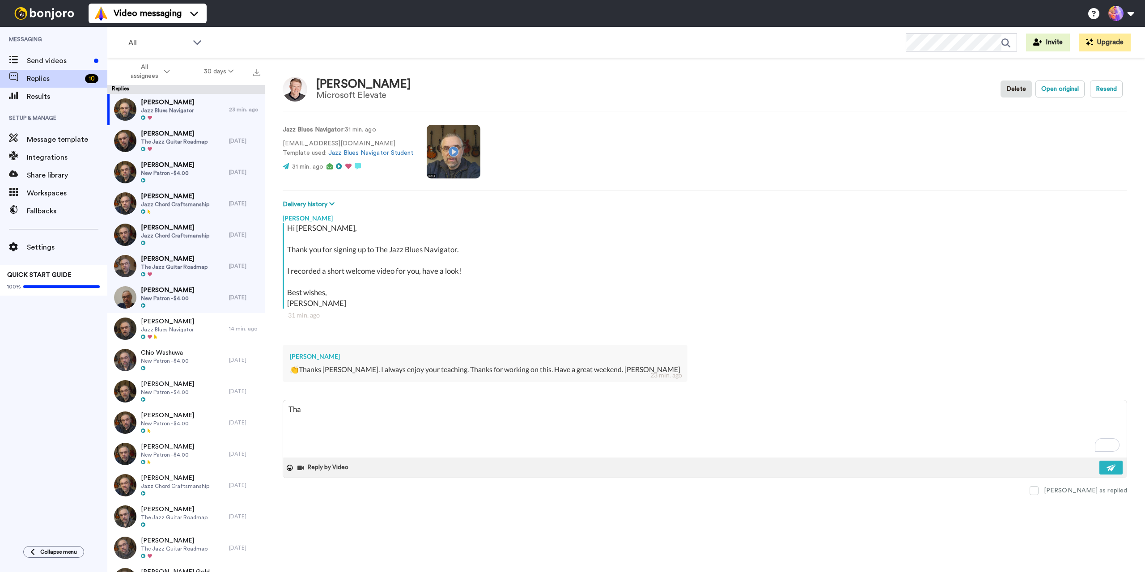
type textarea "x"
type textarea "Than"
type textarea "x"
type textarea "Thank"
type textarea "x"
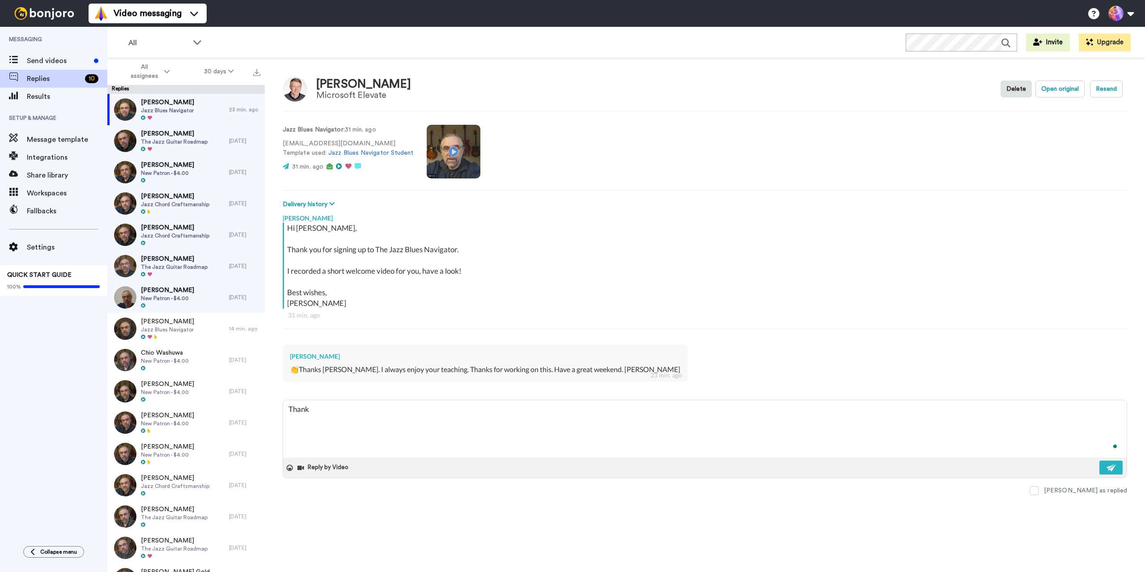
type textarea "Thank"
type textarea "x"
type textarea "Thank y"
type textarea "x"
type textarea "Thank yo"
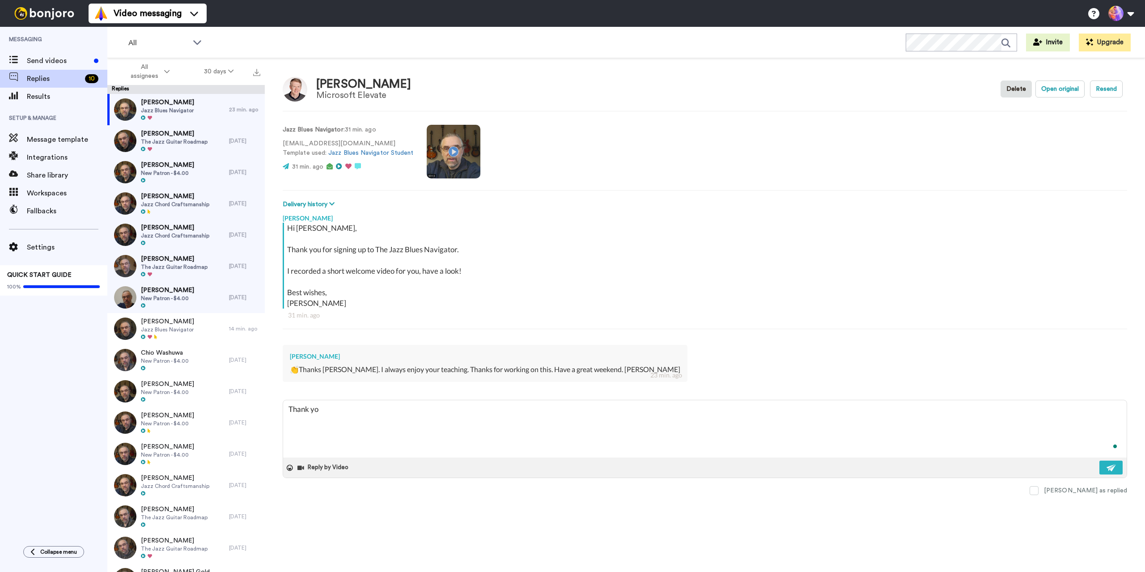
type textarea "x"
type textarea "Thank you"
type textarea "x"
type textarea "Thank you"
type textarea "x"
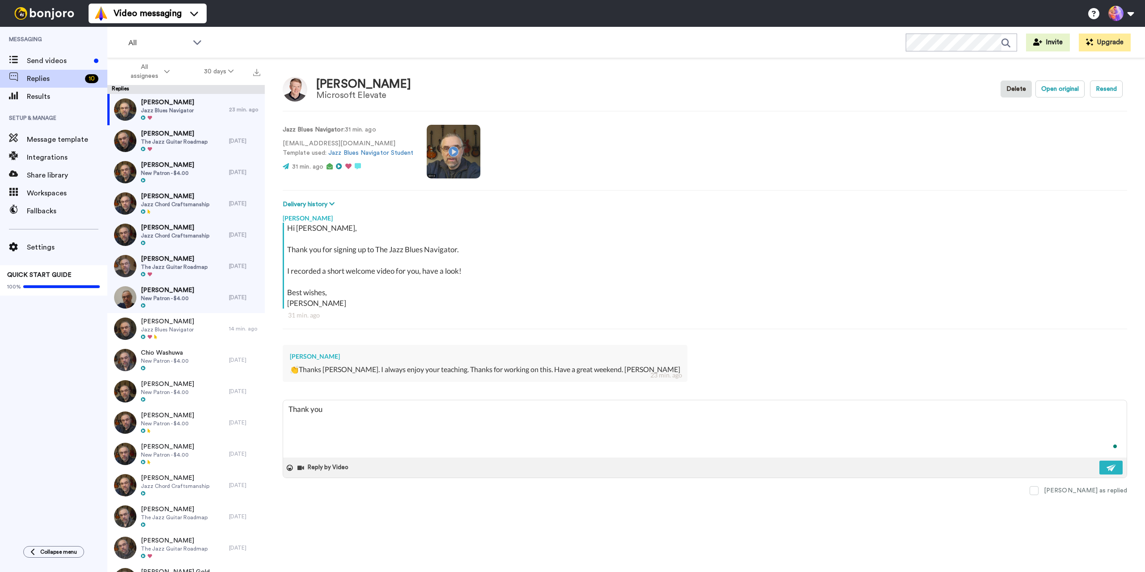
type textarea "Thank you G"
type textarea "x"
type textarea "Thank you Gr"
type textarea "x"
type textarea "Thank you Gre"
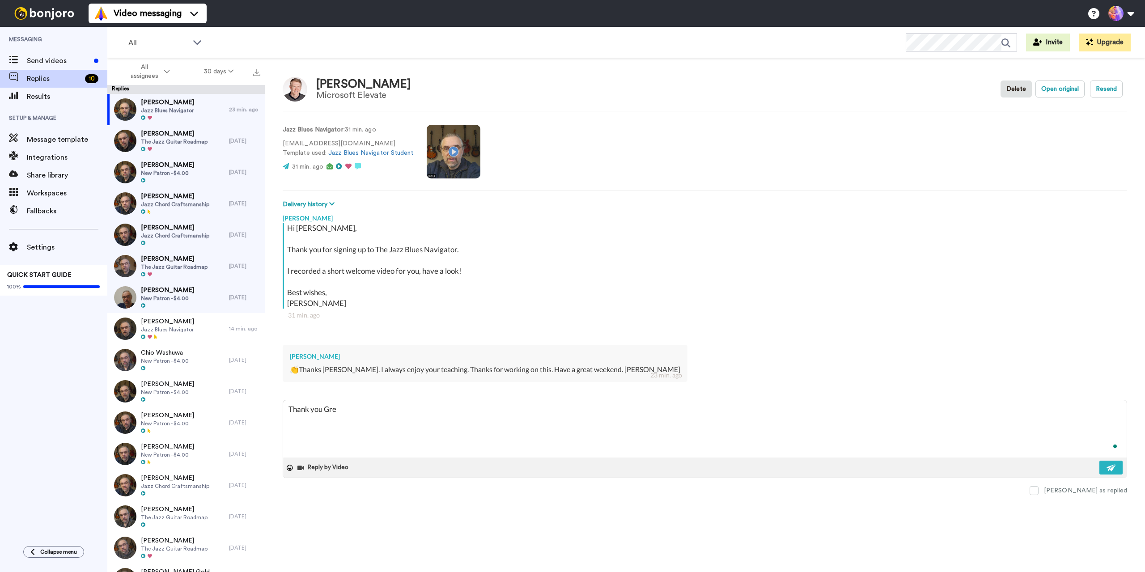
type textarea "x"
type textarea "Thank you [PERSON_NAME]"
type textarea "x"
type textarea "Thank you [PERSON_NAME]!"
type textarea "x"
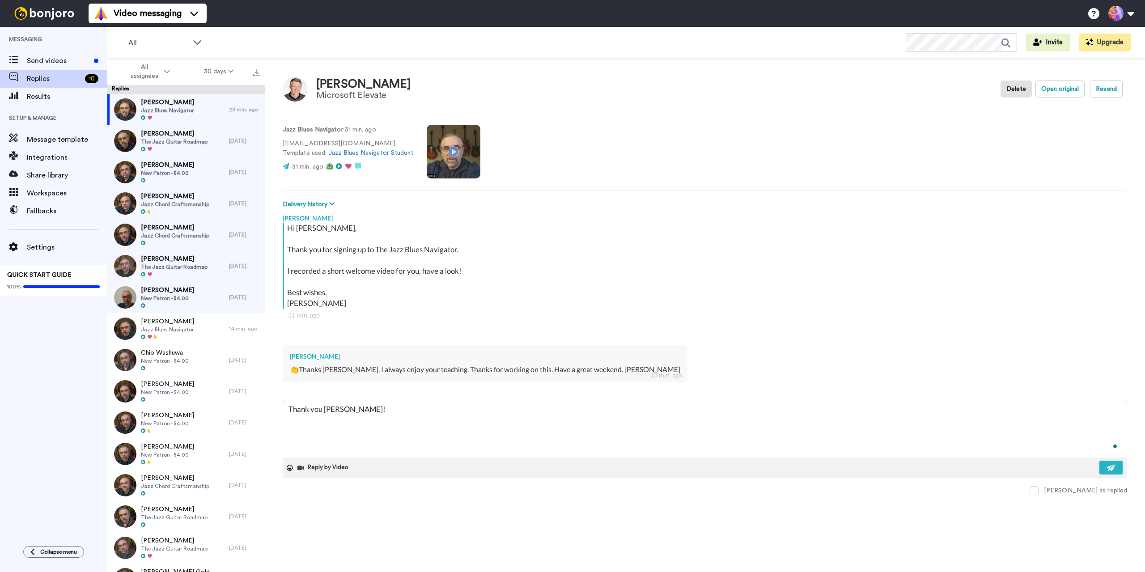
type textarea "Thank you [PERSON_NAME]!"
type textarea "x"
type textarea "Thank you [PERSON_NAME]! Y"
type textarea "x"
type textarea "Thank you [PERSON_NAME]! Yo"
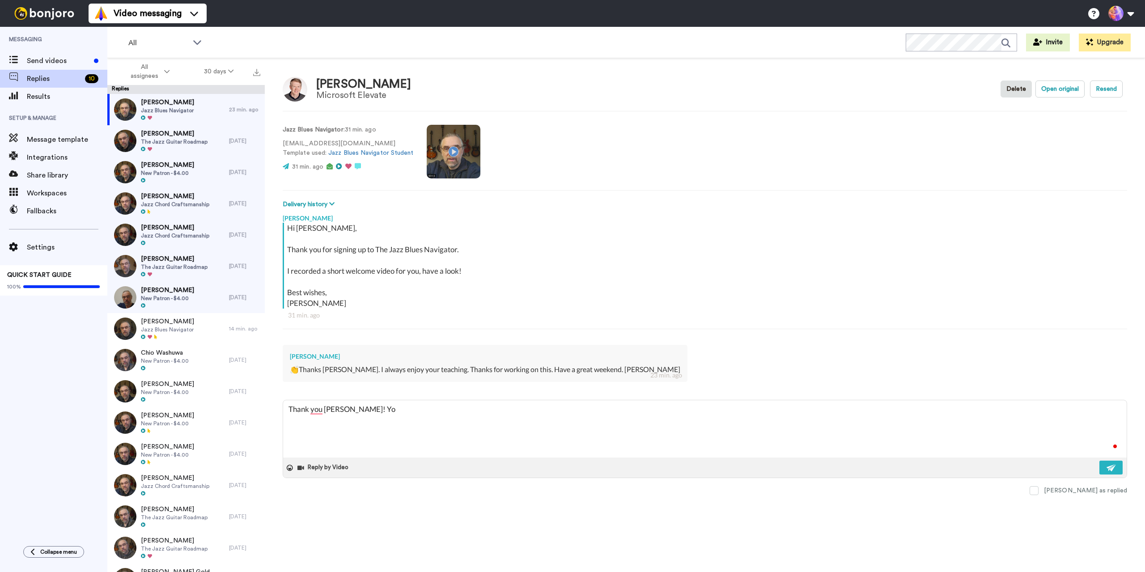
type textarea "x"
type textarea "Thank you [PERSON_NAME]! You"
type textarea "x"
type textarea "Thank you [PERSON_NAME]! You"
type textarea "x"
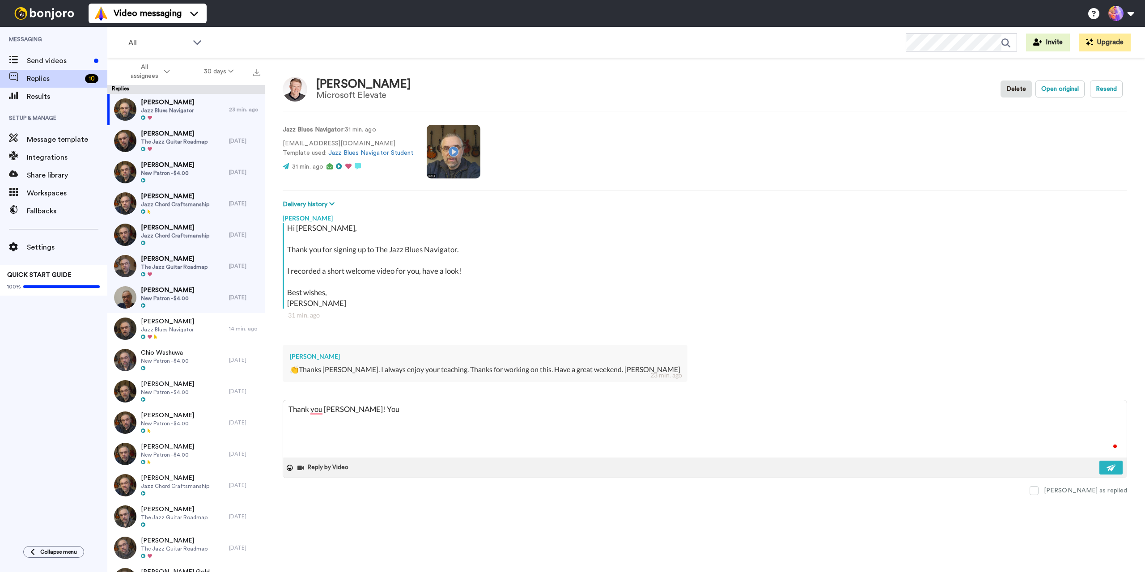
type textarea "Thank you [PERSON_NAME]! You t"
type textarea "x"
type textarea "Thank you [PERSON_NAME]! You to"
type textarea "x"
type textarea "Thank you [PERSON_NAME]! You too"
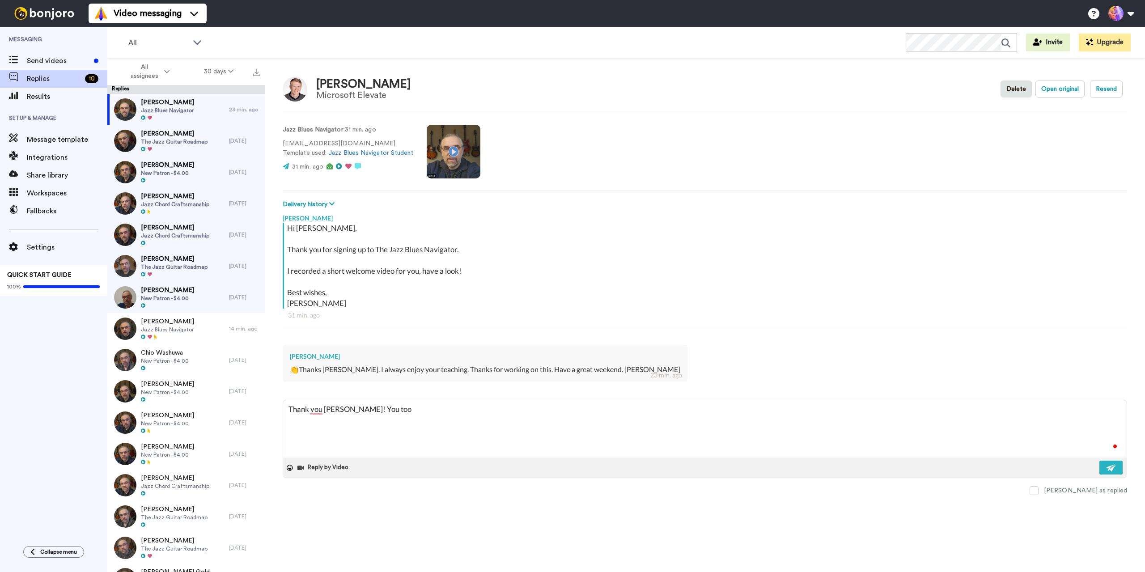
type textarea "x"
type textarea "Thank you [PERSON_NAME]! You too!"
type textarea "x"
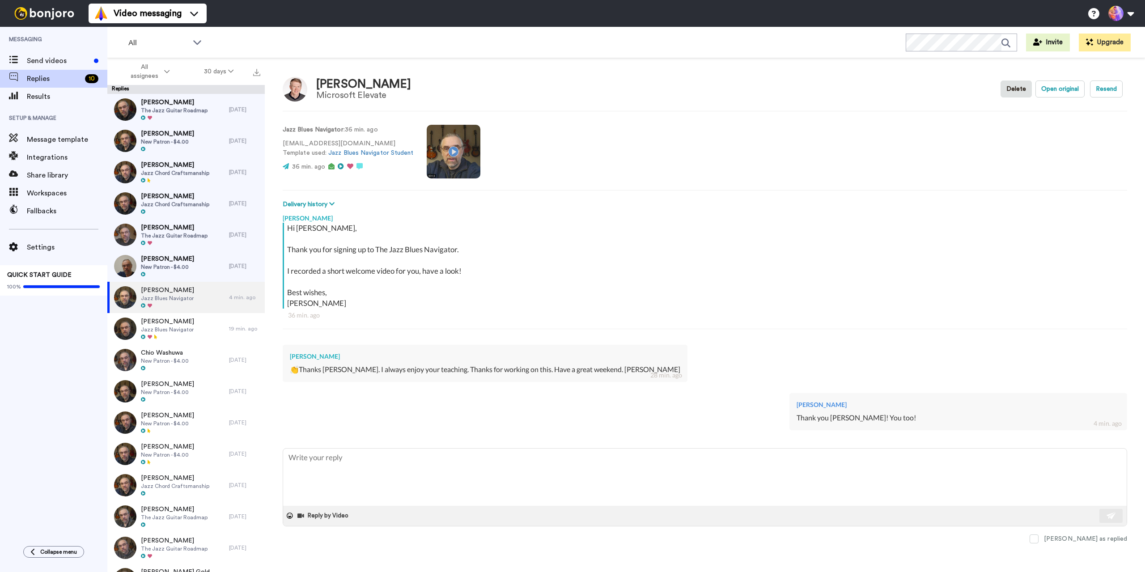
type textarea "x"
